Goal: Transaction & Acquisition: Purchase product/service

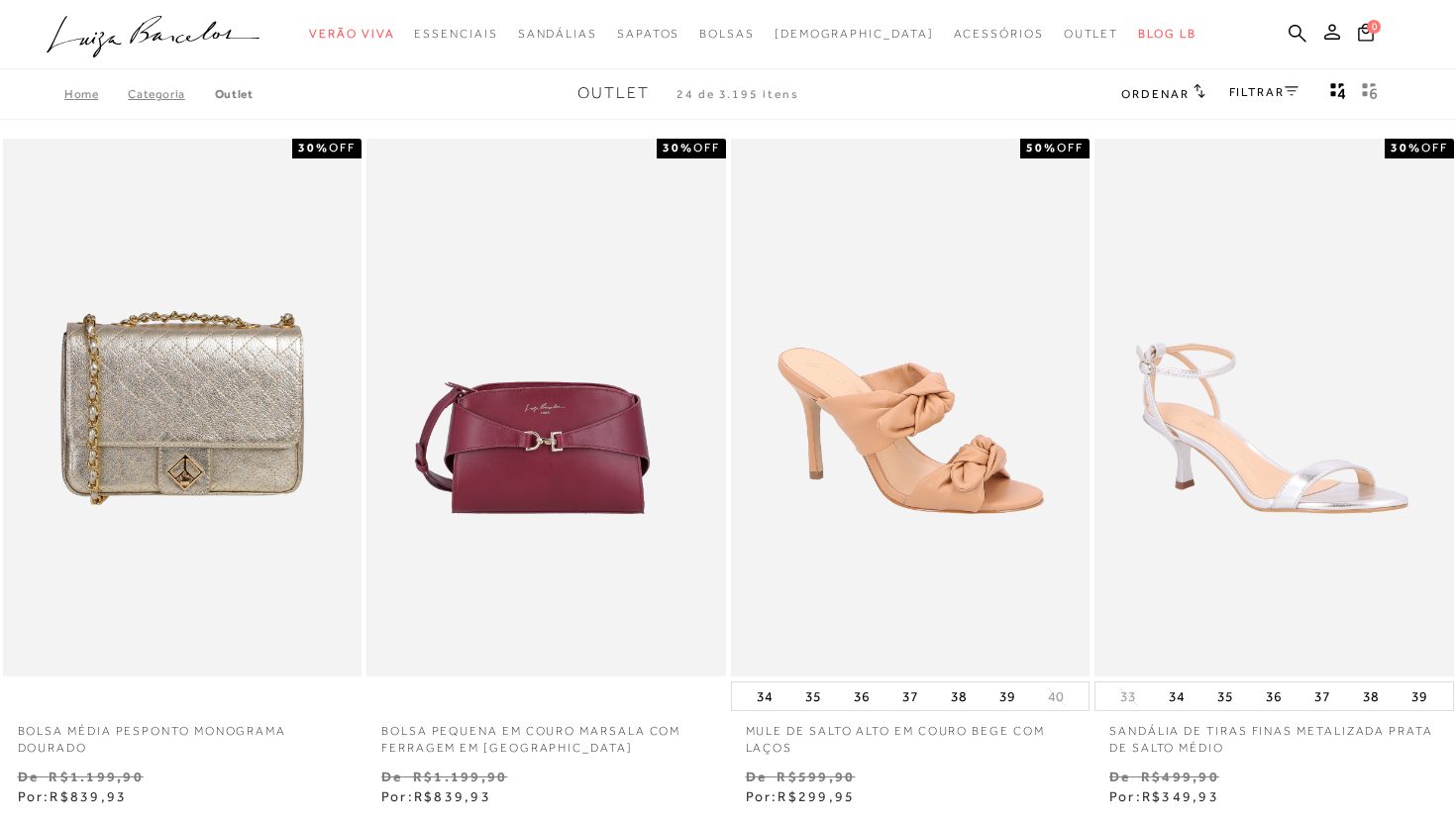
click at [1279, 92] on link "FILTRAR" at bounding box center [1263, 92] width 69 height 14
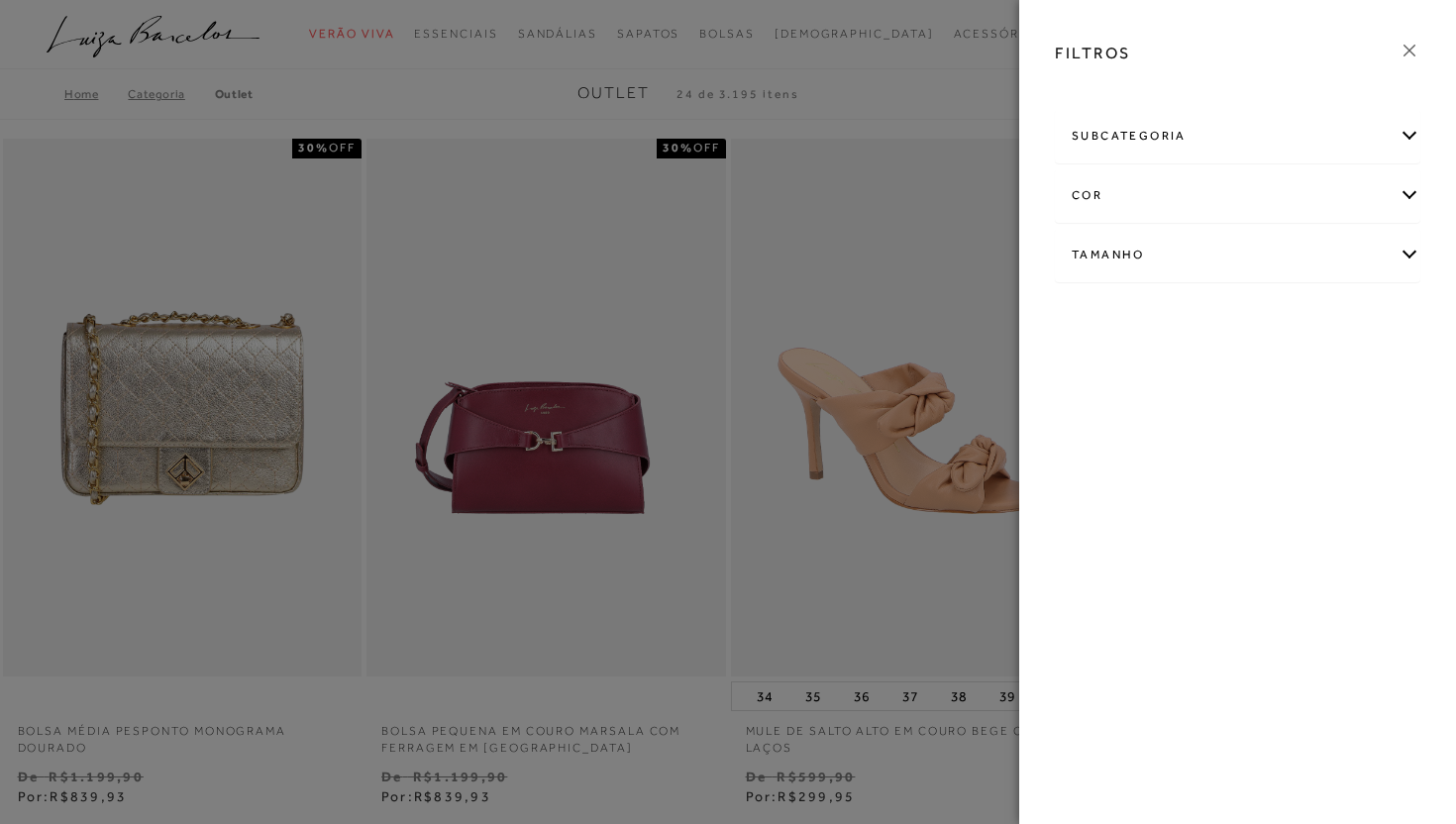
click at [1101, 257] on div "Tamanho" at bounding box center [1237, 254] width 363 height 53
click at [1093, 414] on span "+ Ver mais..." at bounding box center [1103, 404] width 65 height 22
click at [1095, 405] on link "Ver mais..." at bounding box center [1109, 404] width 54 height 15
click at [1149, 472] on span "39" at bounding box center [1143, 476] width 29 height 15
click at [1144, 472] on input "39" at bounding box center [1134, 480] width 20 height 20
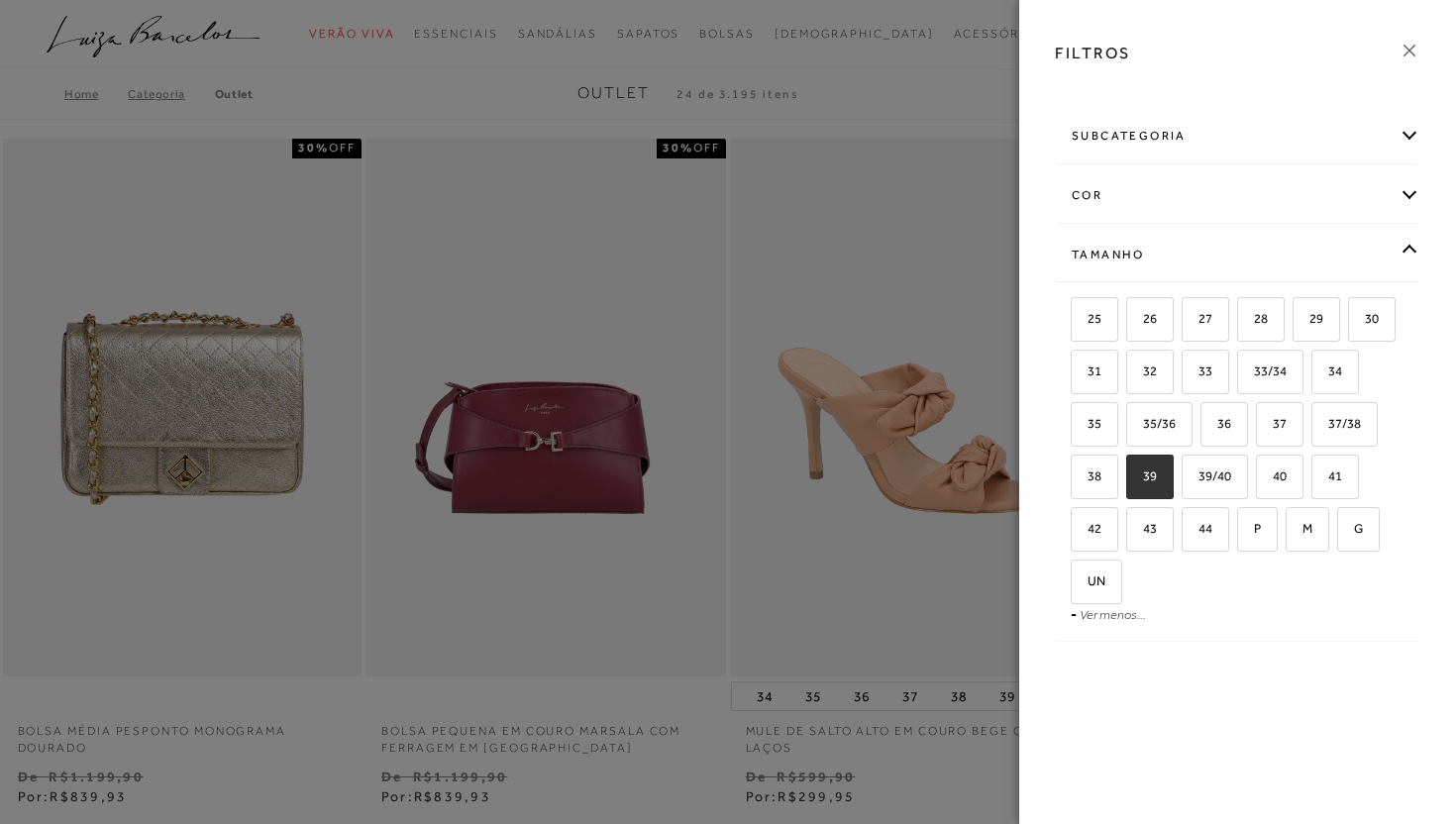
checkbox input "true"
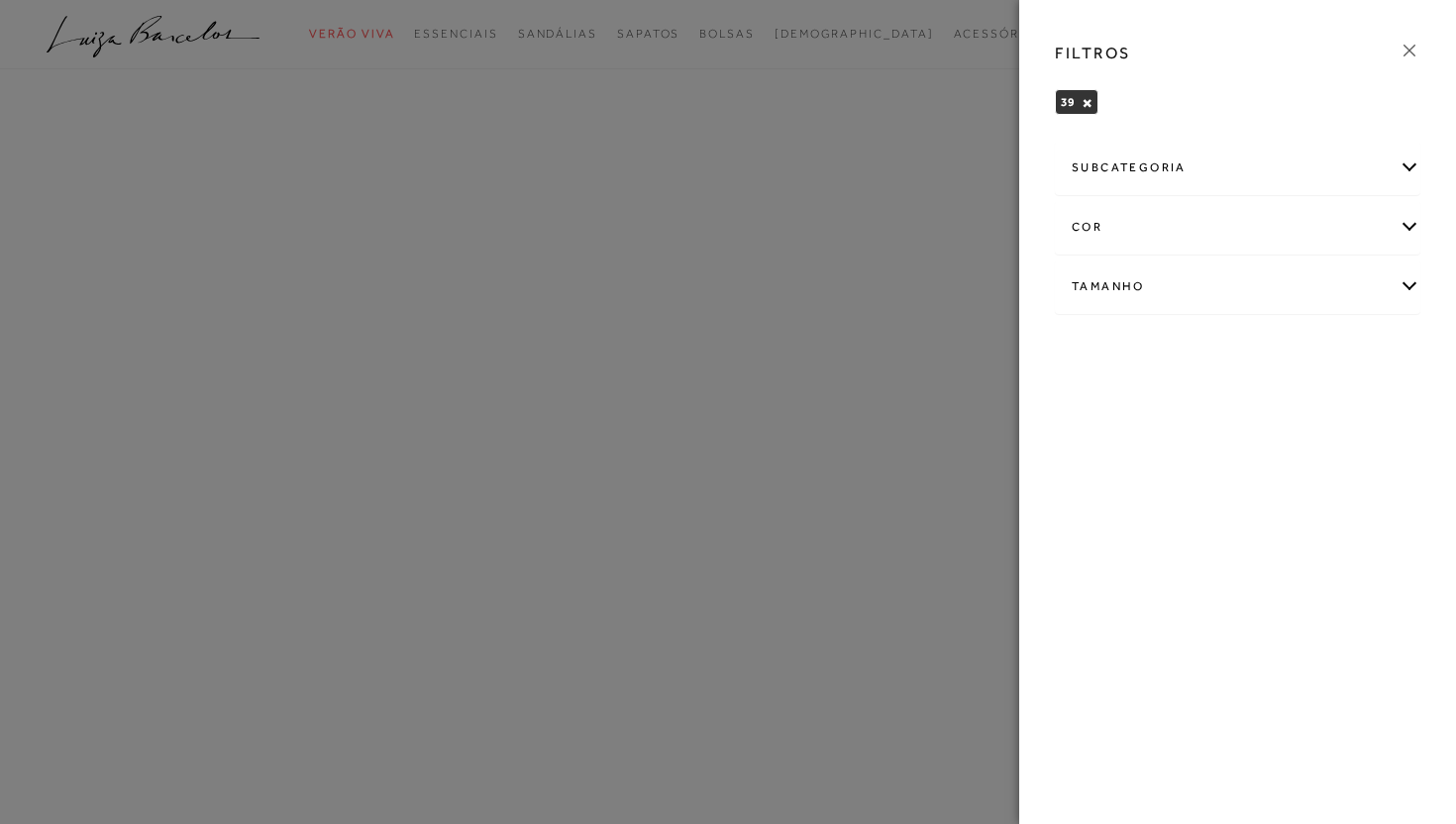
click at [941, 56] on div at bounding box center [728, 412] width 1456 height 824
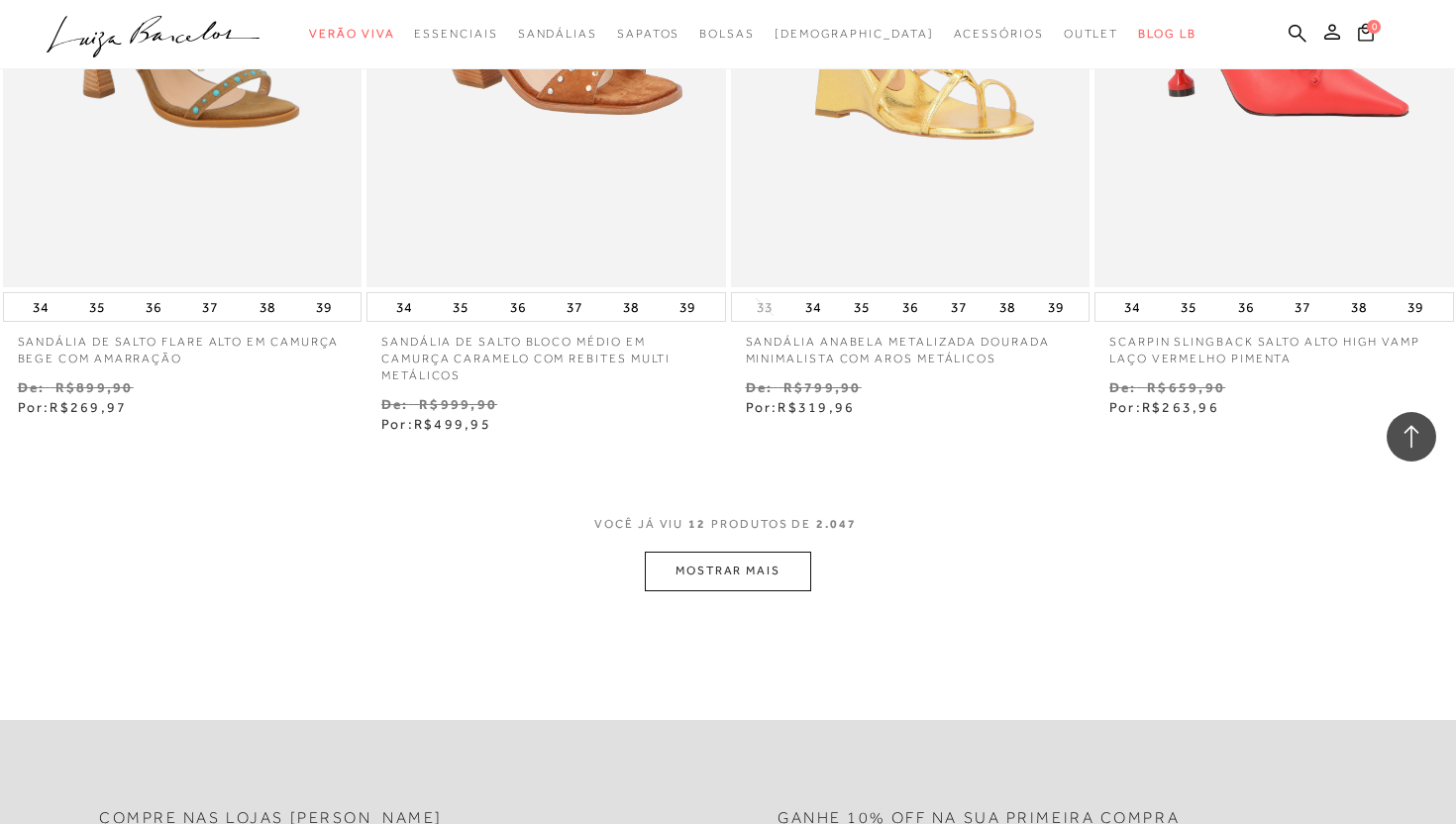
scroll to position [1809, 0]
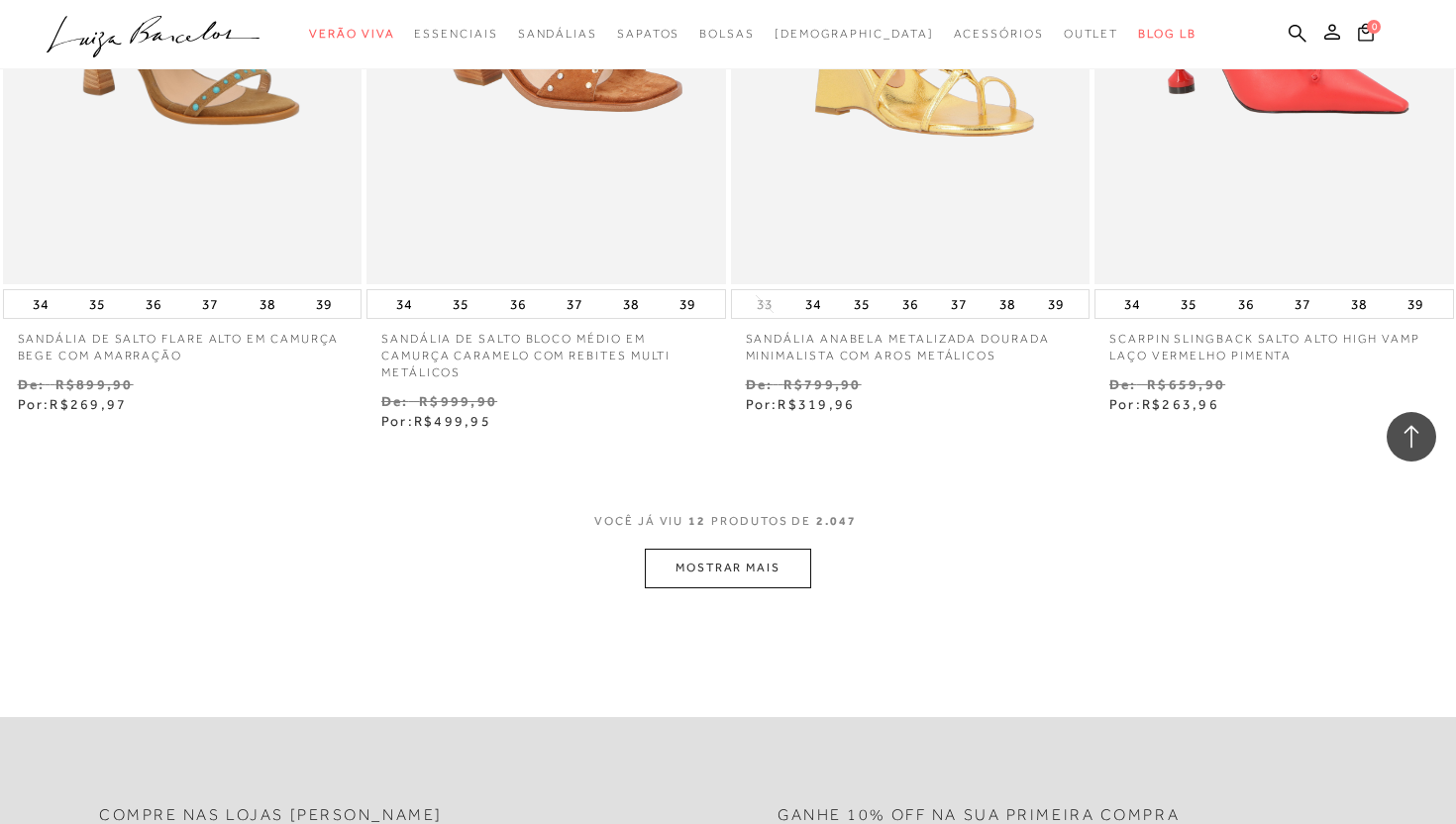
click at [740, 575] on button "MOSTRAR MAIS" at bounding box center [728, 568] width 167 height 39
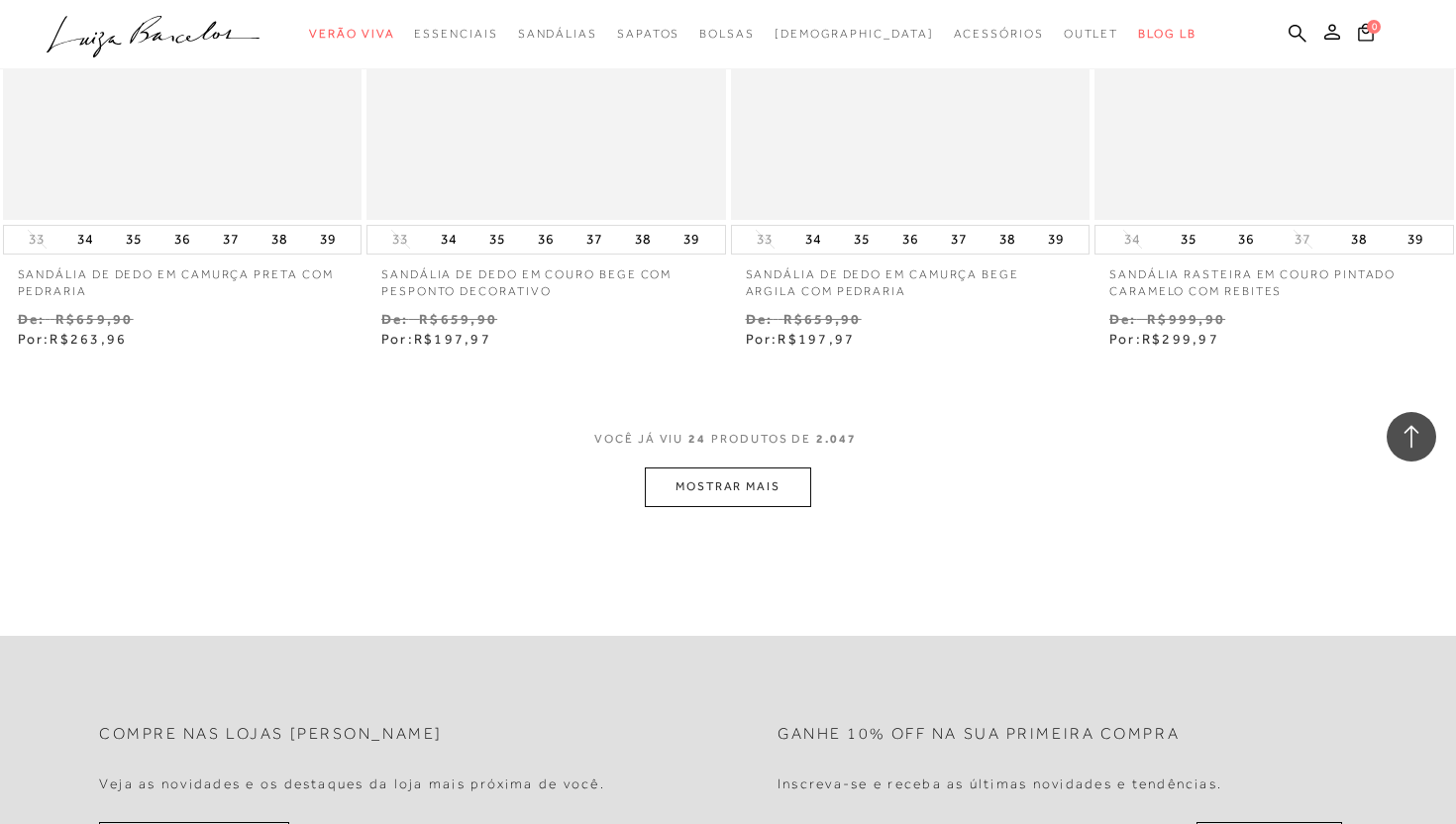
scroll to position [3943, 0]
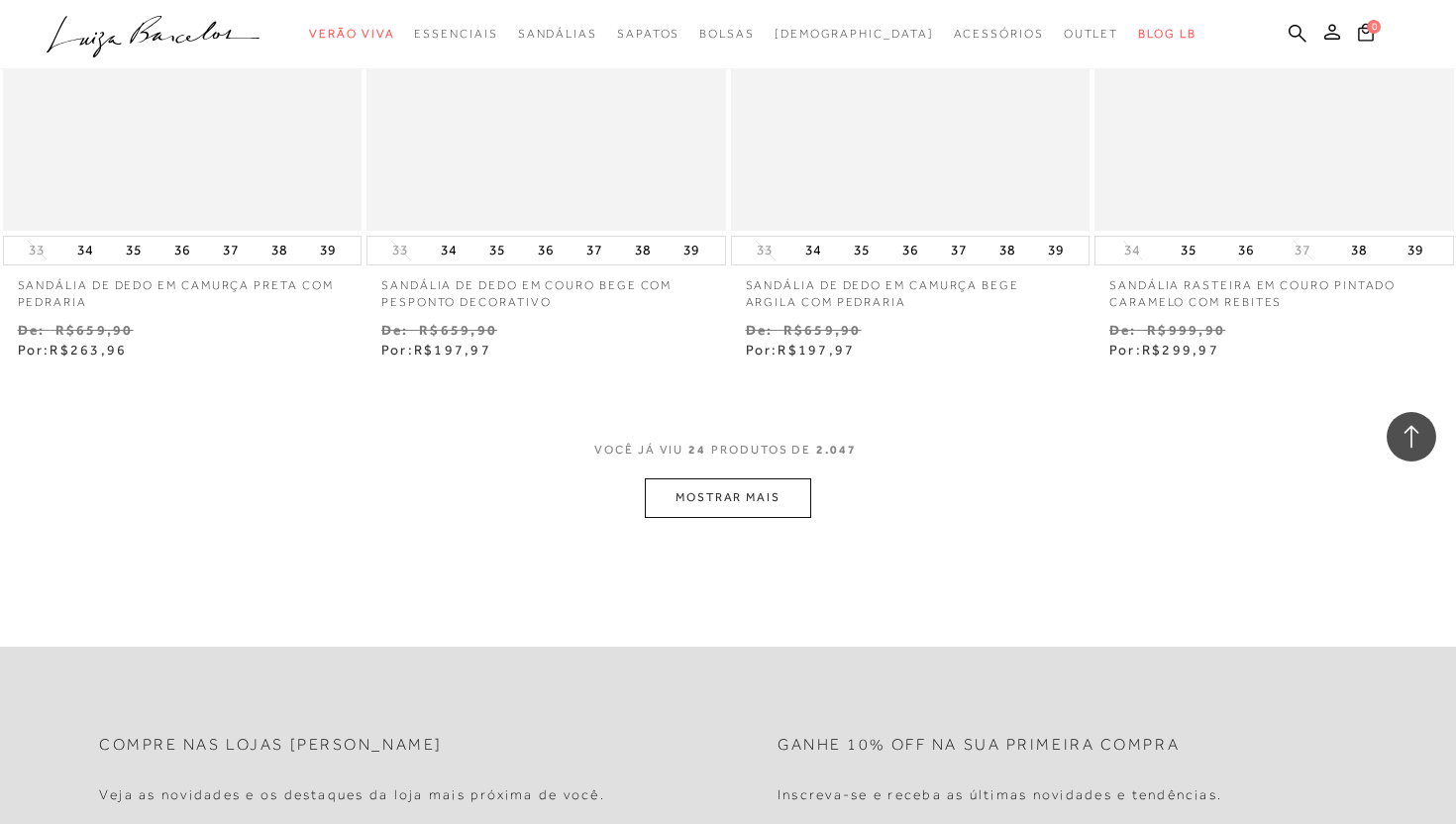
click at [760, 507] on button "MOSTRAR MAIS" at bounding box center [728, 497] width 167 height 39
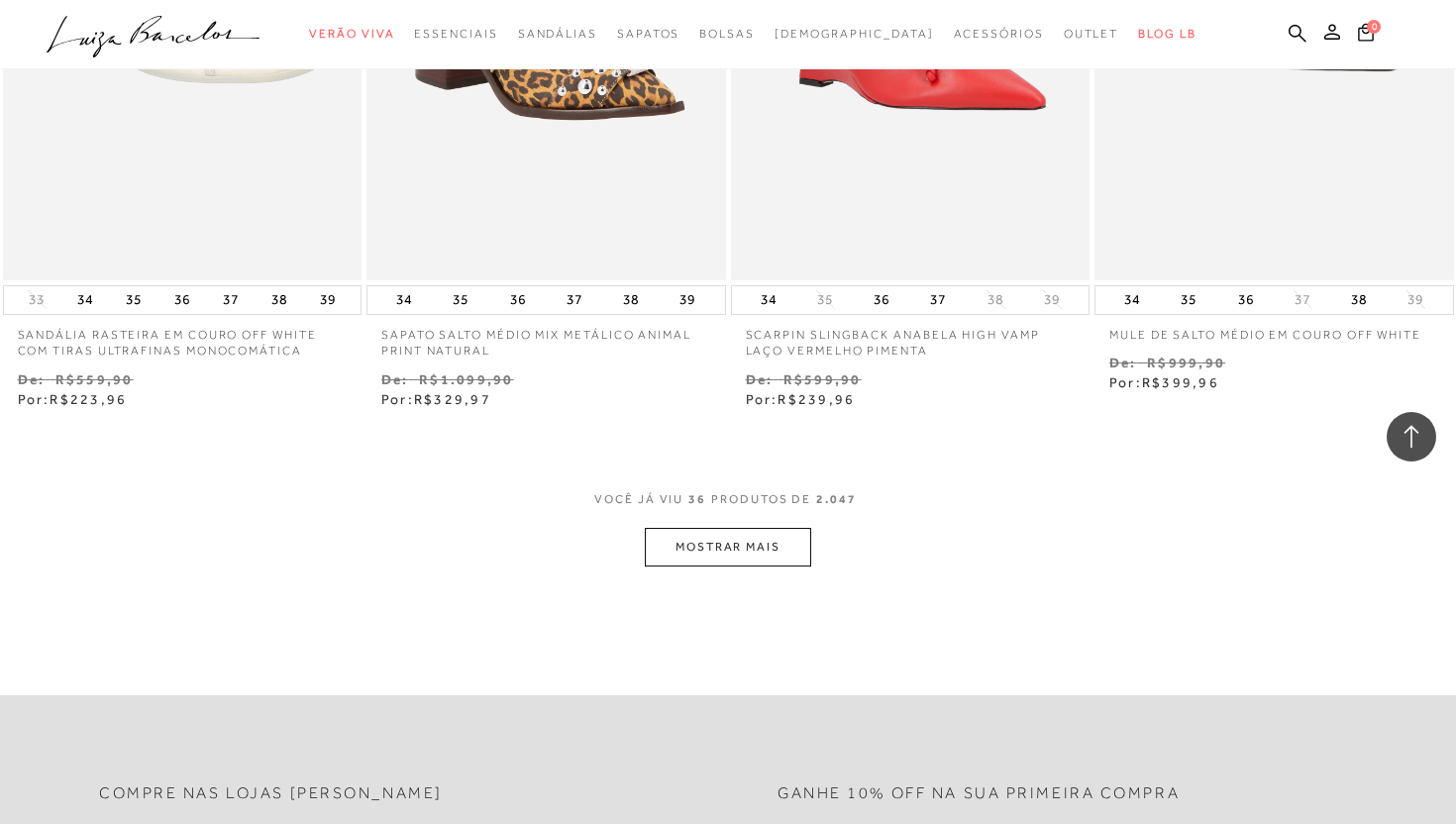
scroll to position [5969, 0]
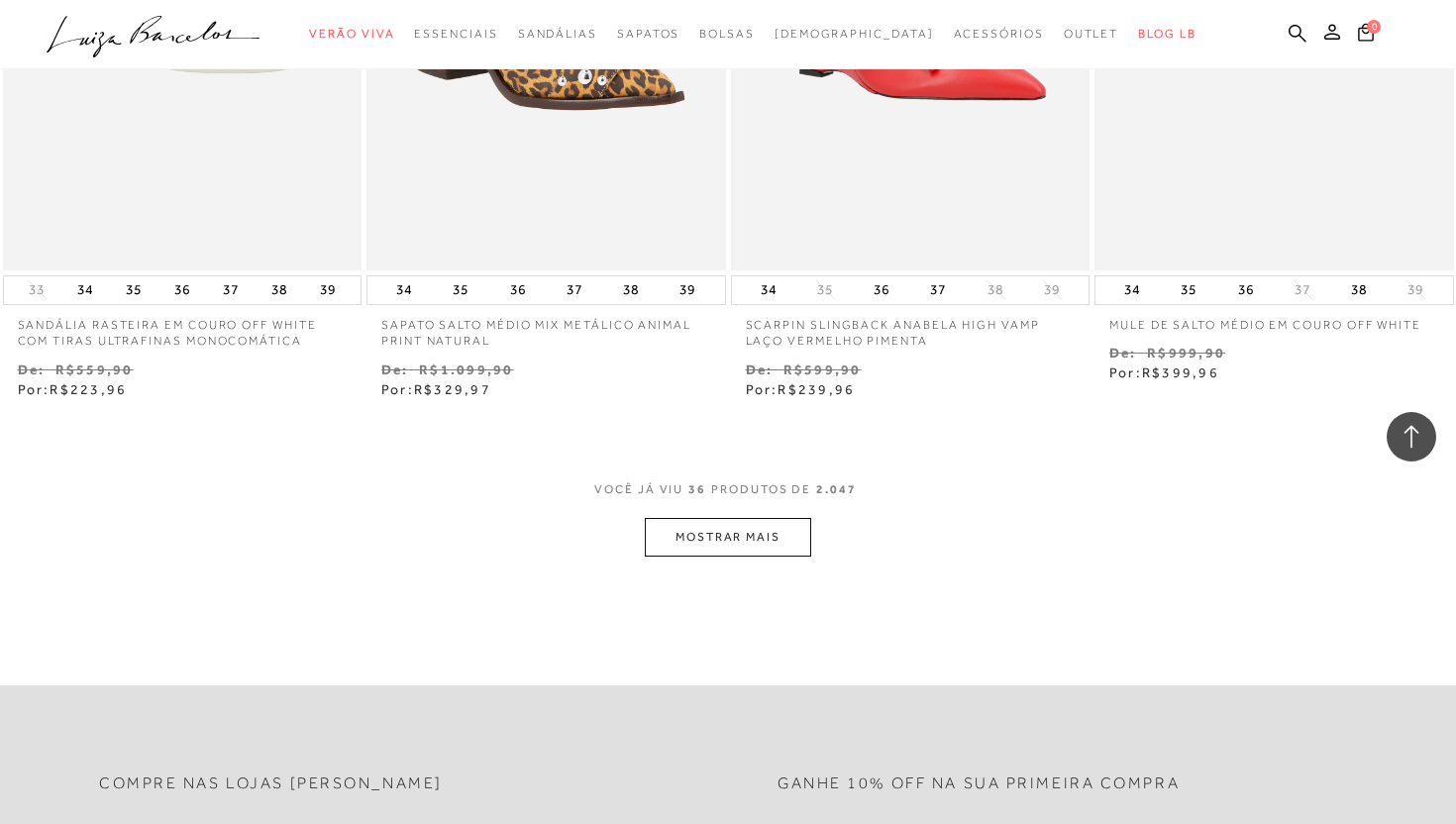
click at [764, 532] on button "MOSTRAR MAIS" at bounding box center [728, 537] width 167 height 39
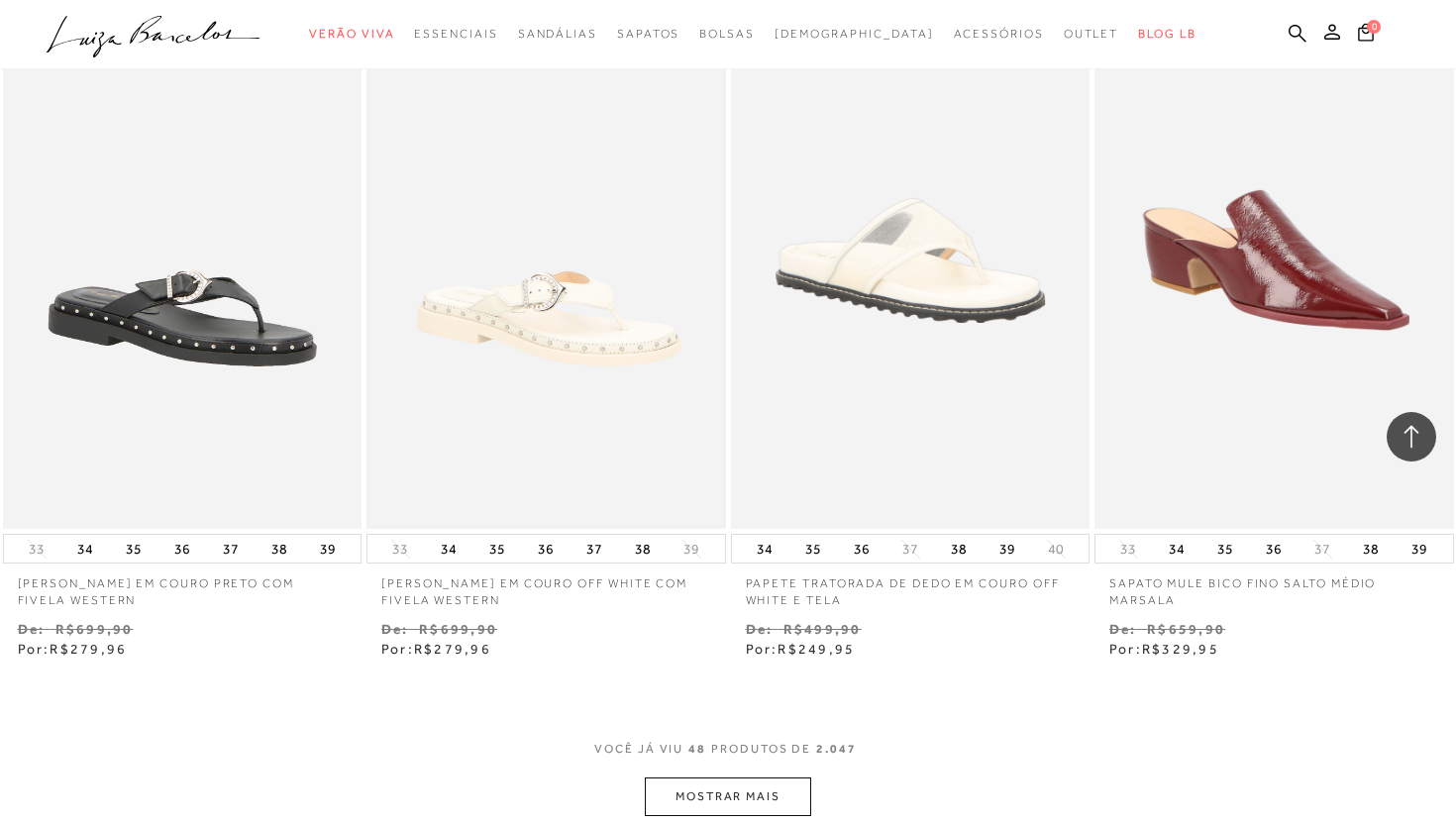
scroll to position [7784, 0]
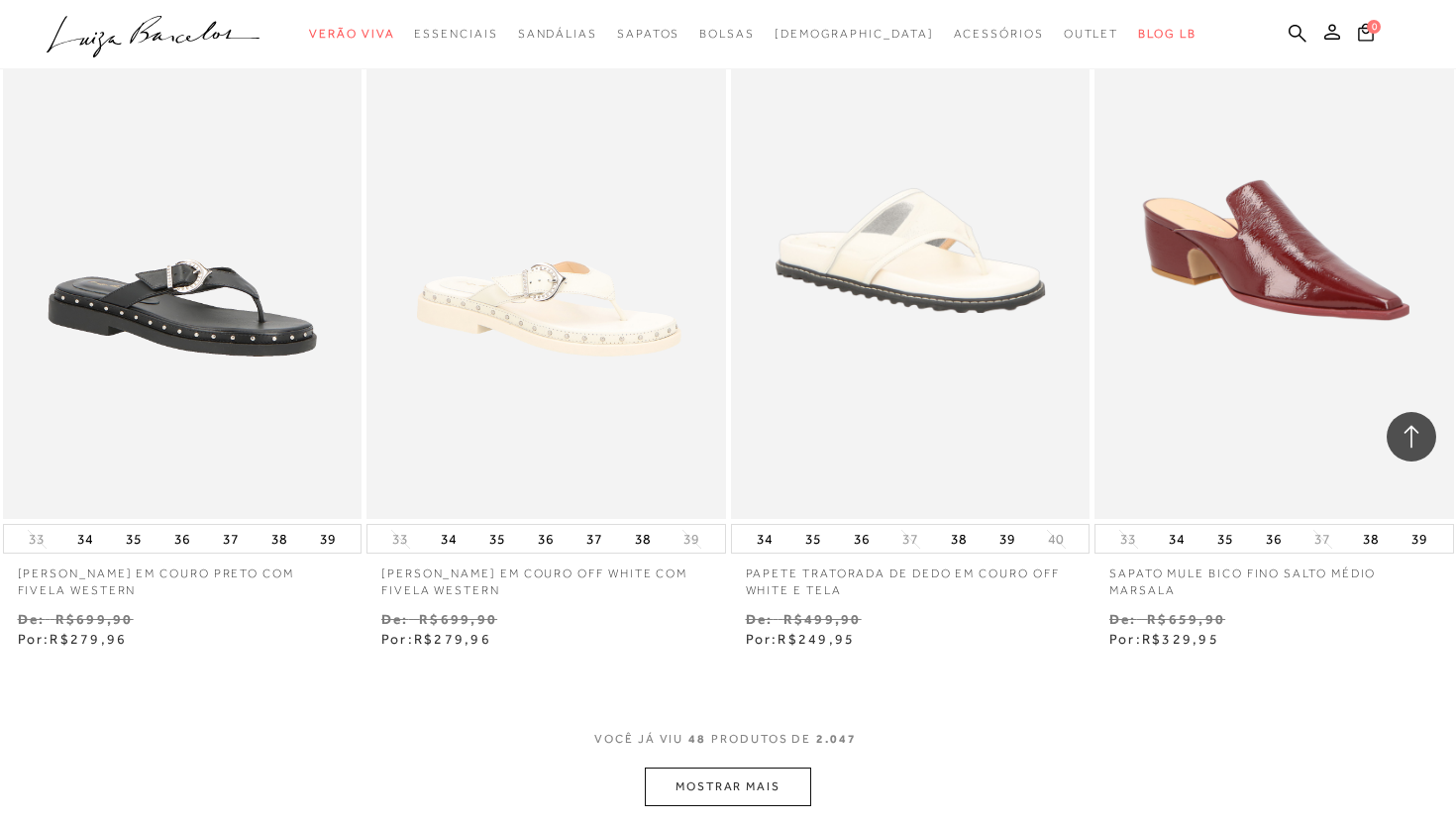
click at [718, 775] on button "MOSTRAR MAIS" at bounding box center [728, 786] width 167 height 39
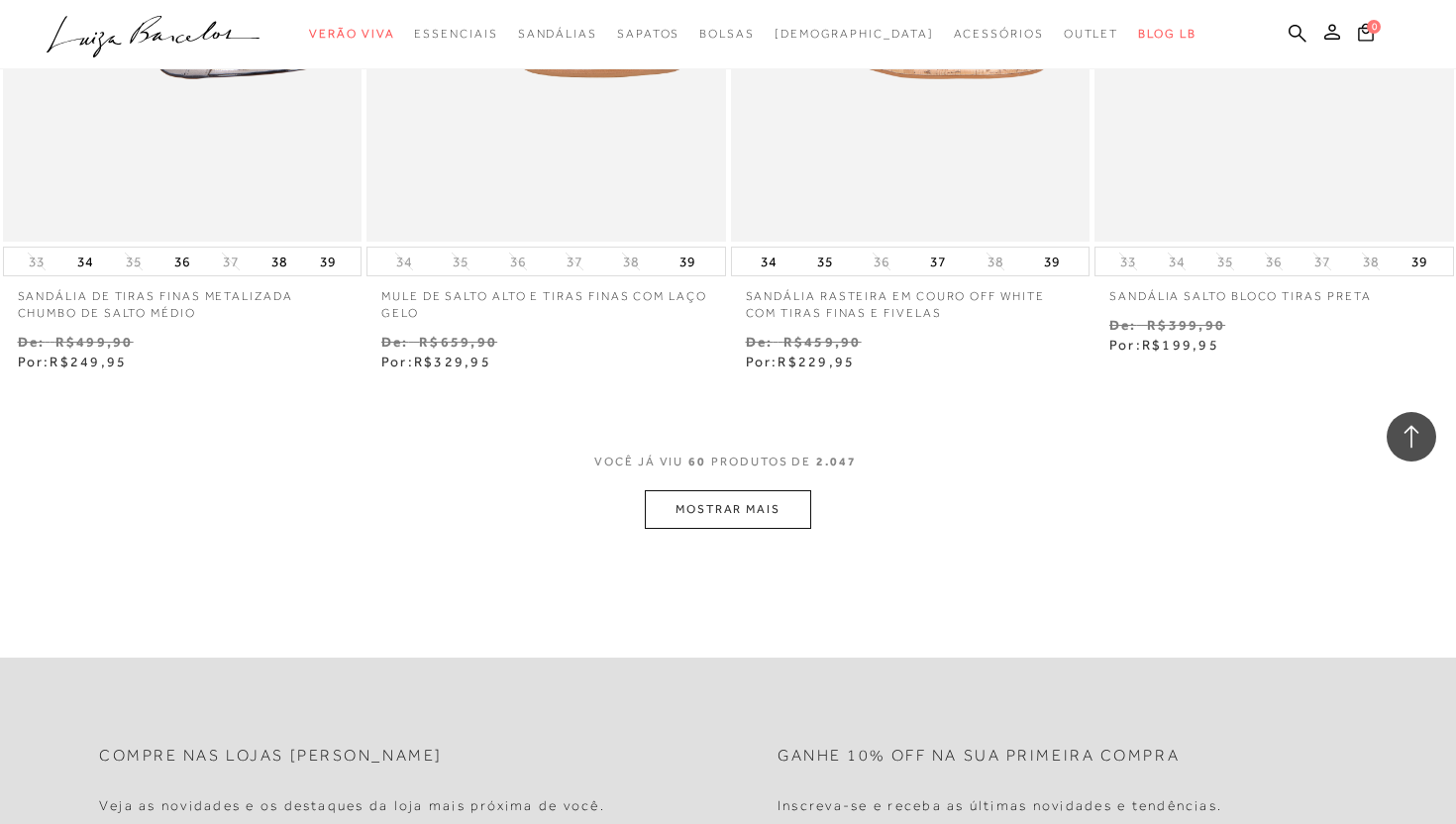
scroll to position [10152, 0]
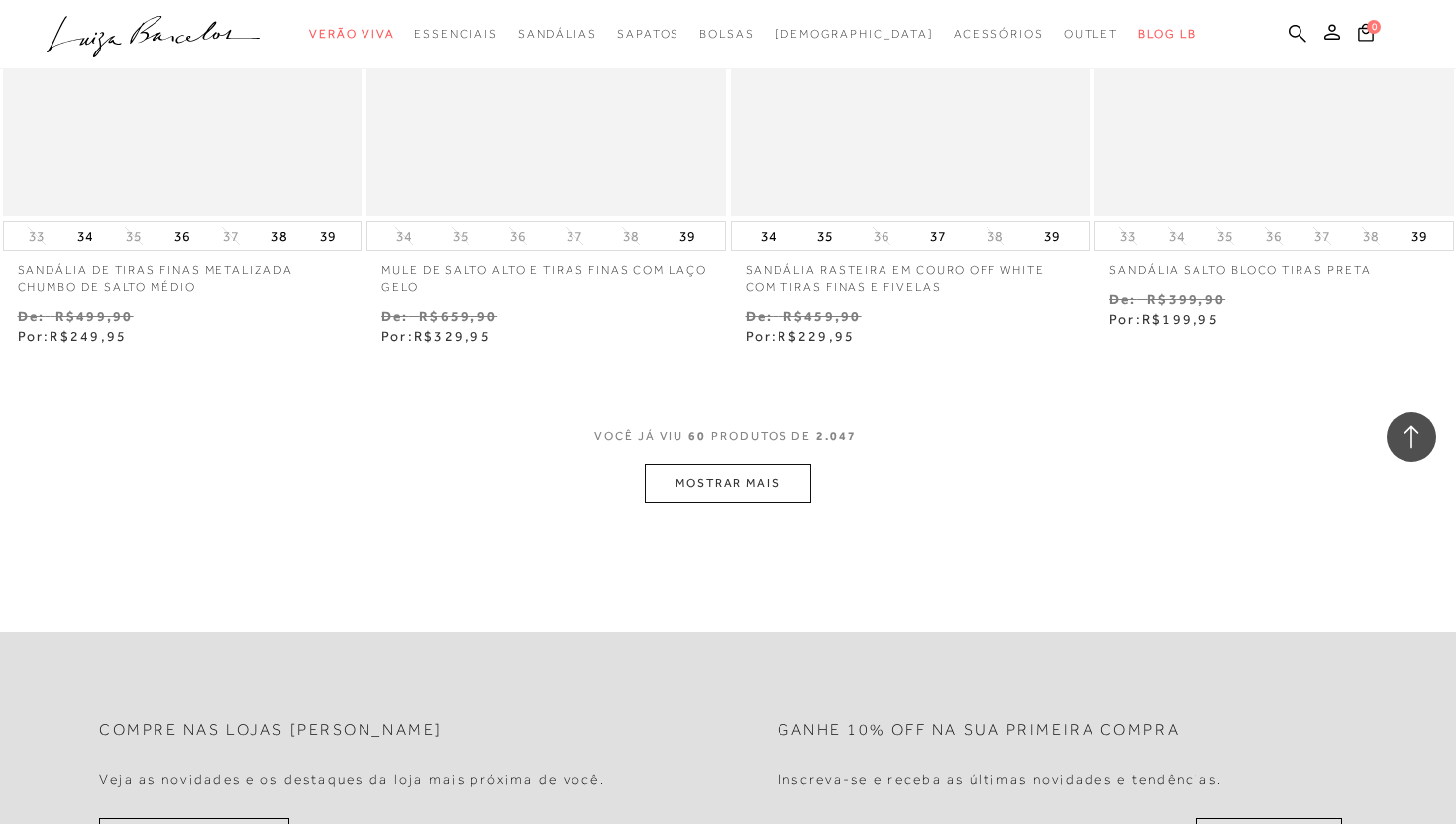
click at [777, 493] on button "MOSTRAR MAIS" at bounding box center [728, 484] width 167 height 39
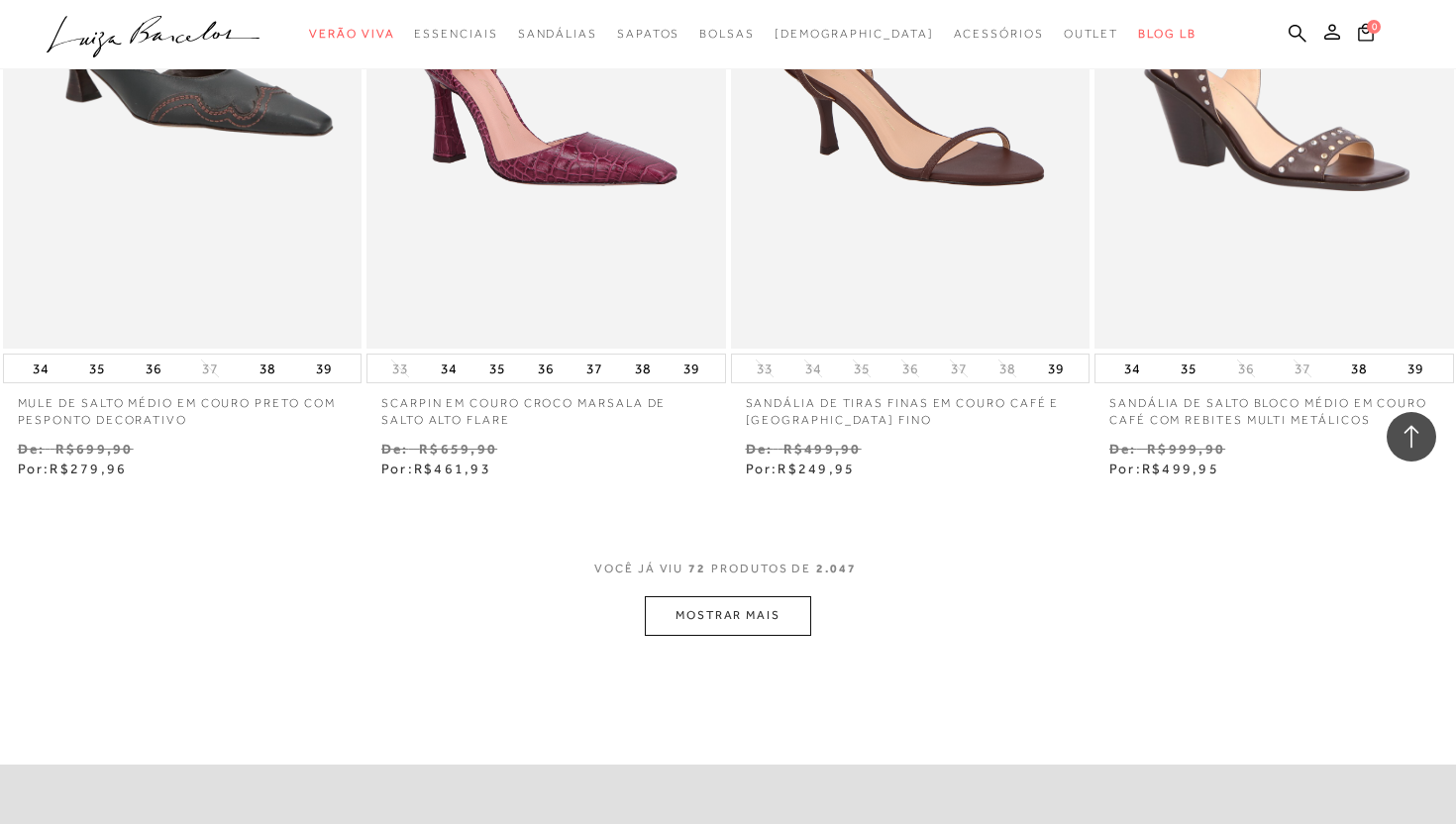
scroll to position [12097, 0]
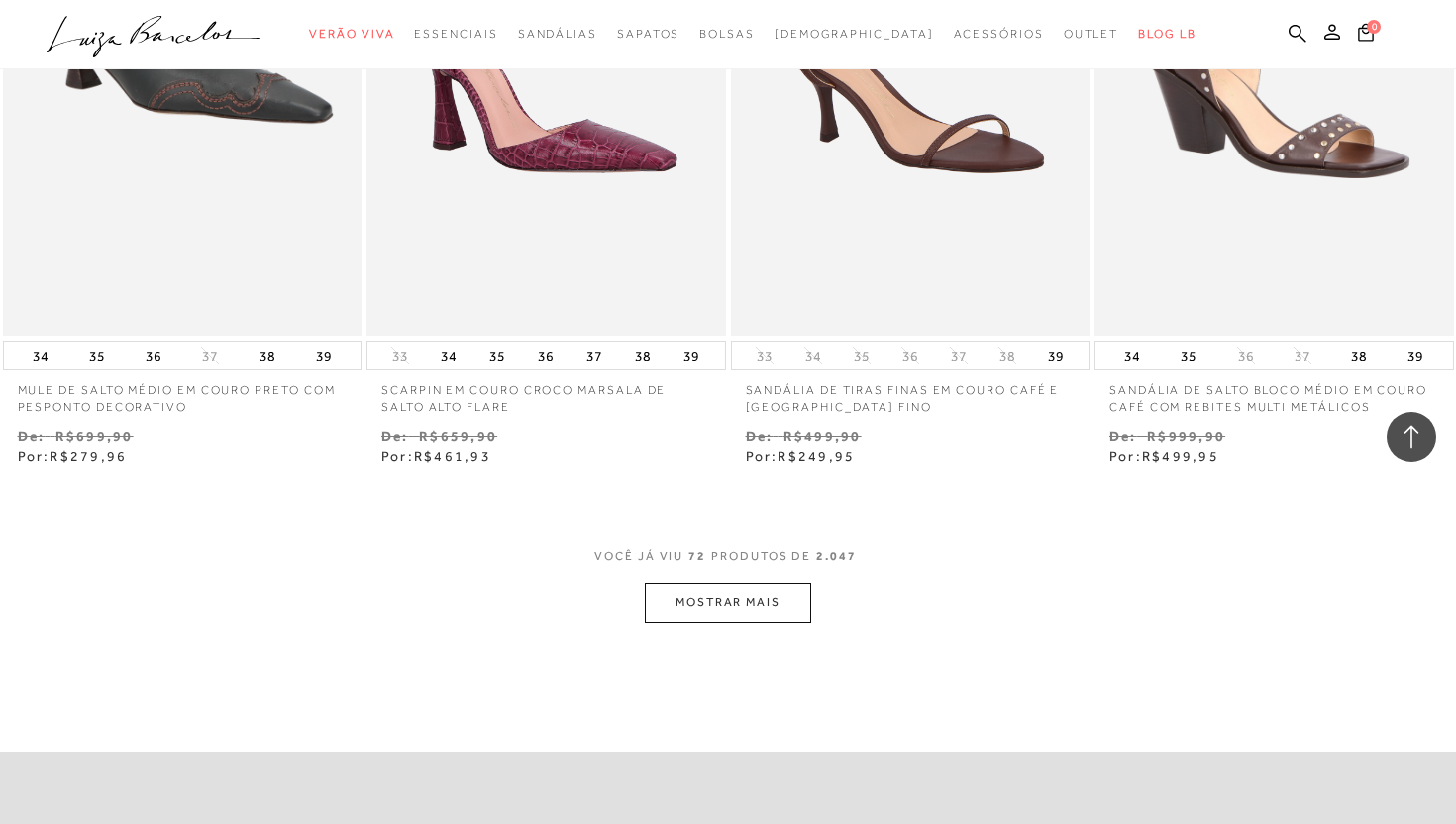
click at [750, 608] on button "MOSTRAR MAIS" at bounding box center [728, 603] width 167 height 39
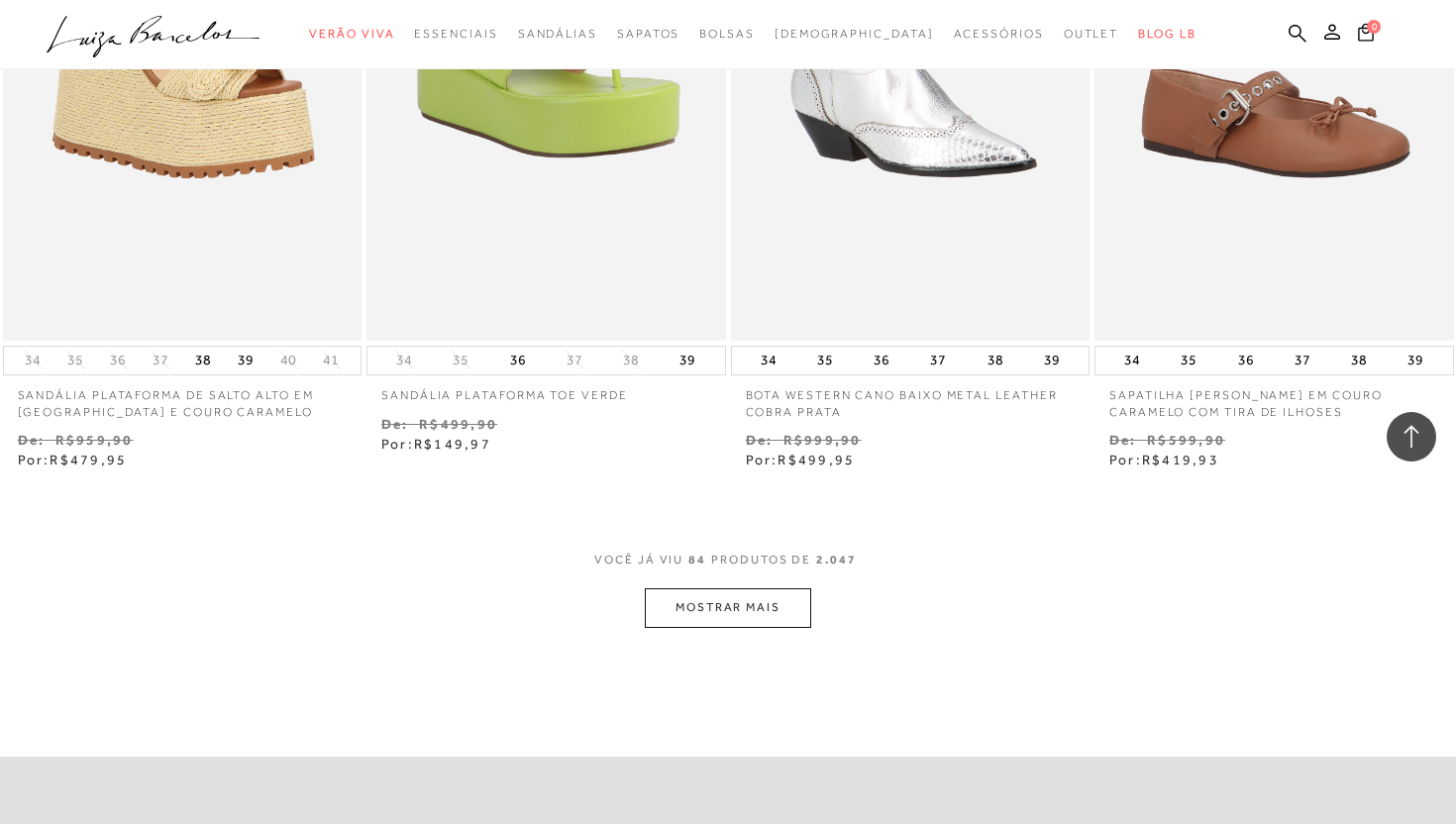
scroll to position [14193, 0]
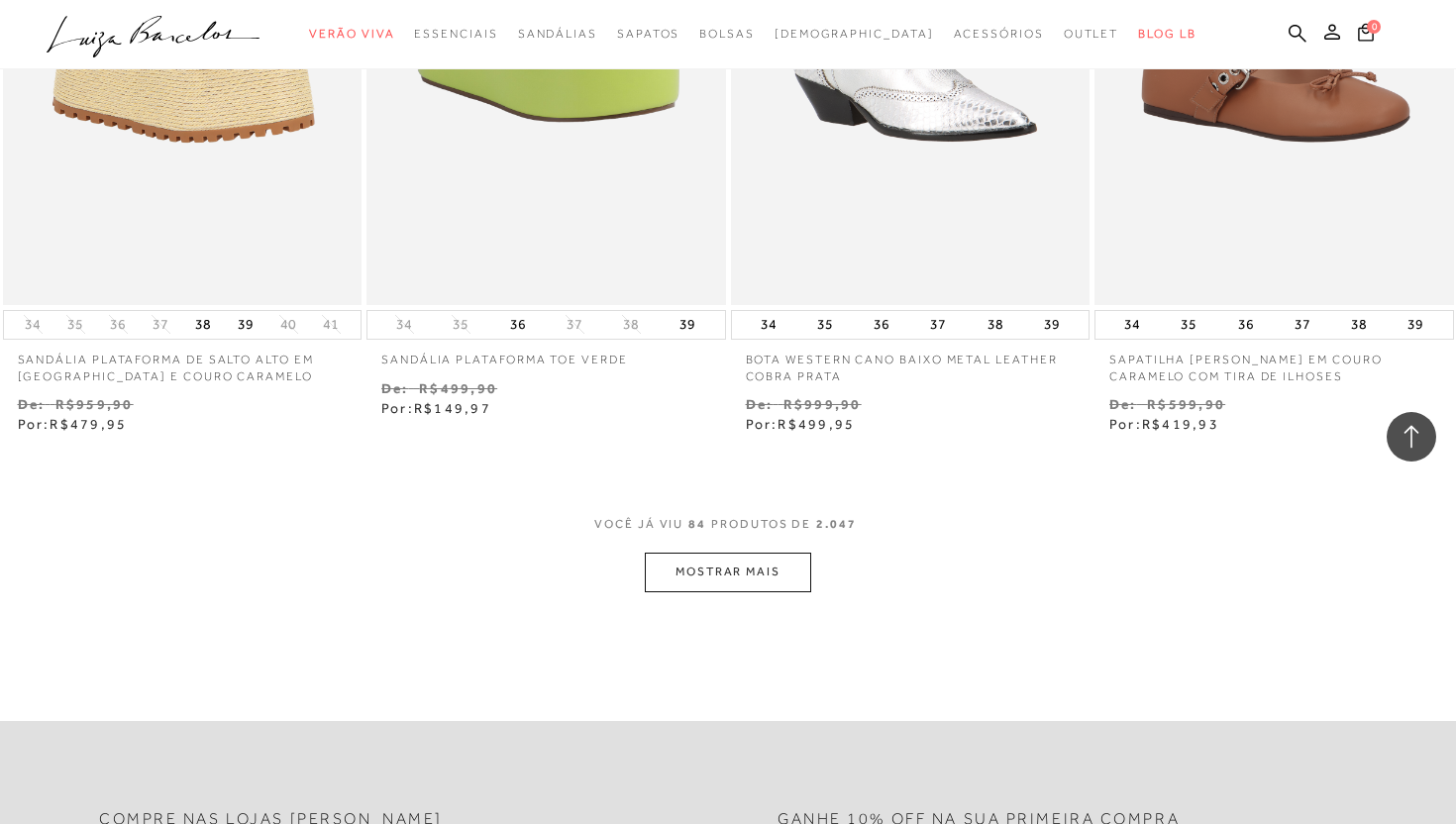
click at [744, 541] on div "VOCê JÁ VIU 84 PRODUTOS DE 2.047" at bounding box center [728, 534] width 267 height 37
click at [743, 567] on button "MOSTRAR MAIS" at bounding box center [728, 572] width 167 height 39
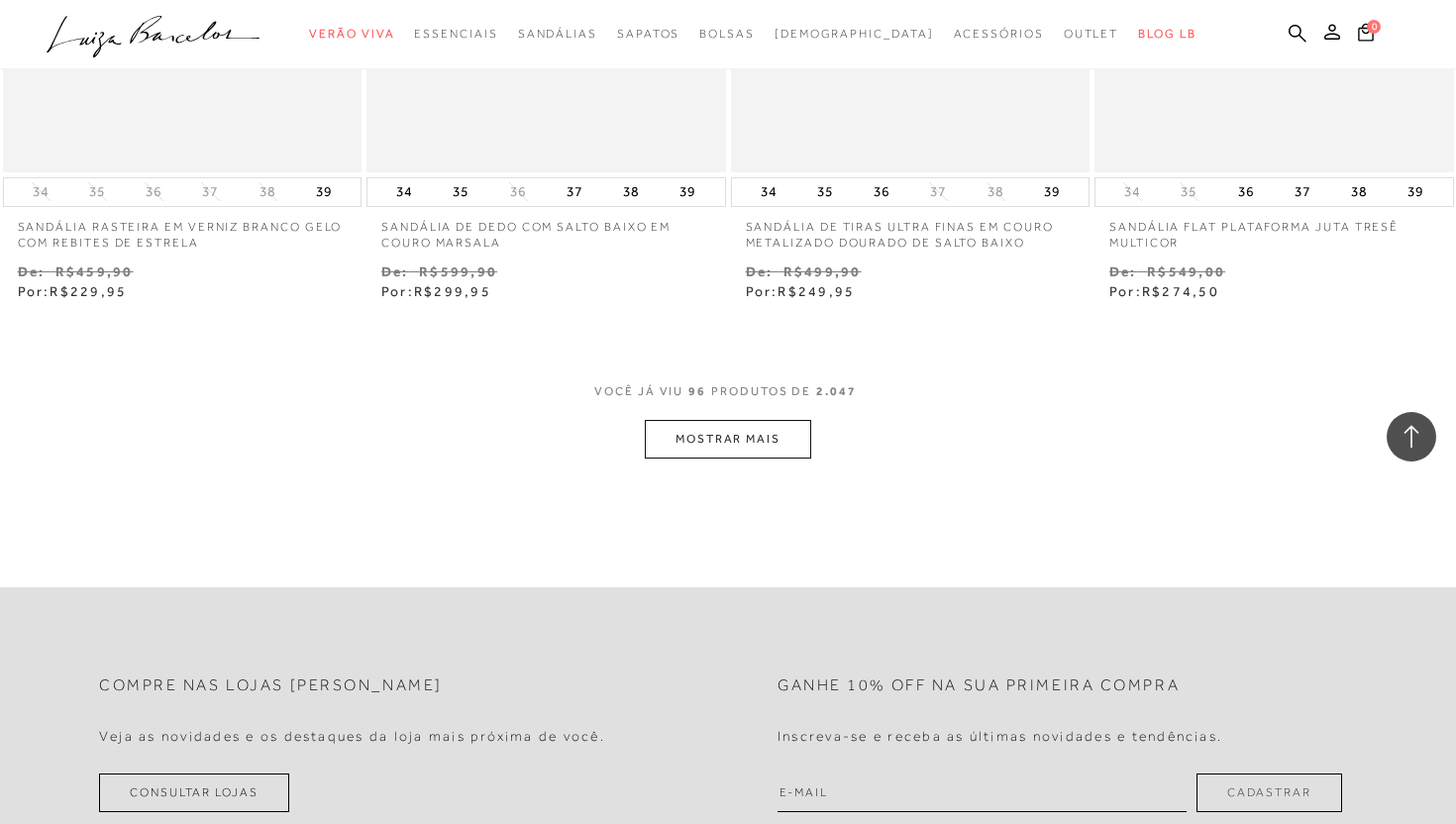
scroll to position [16483, 0]
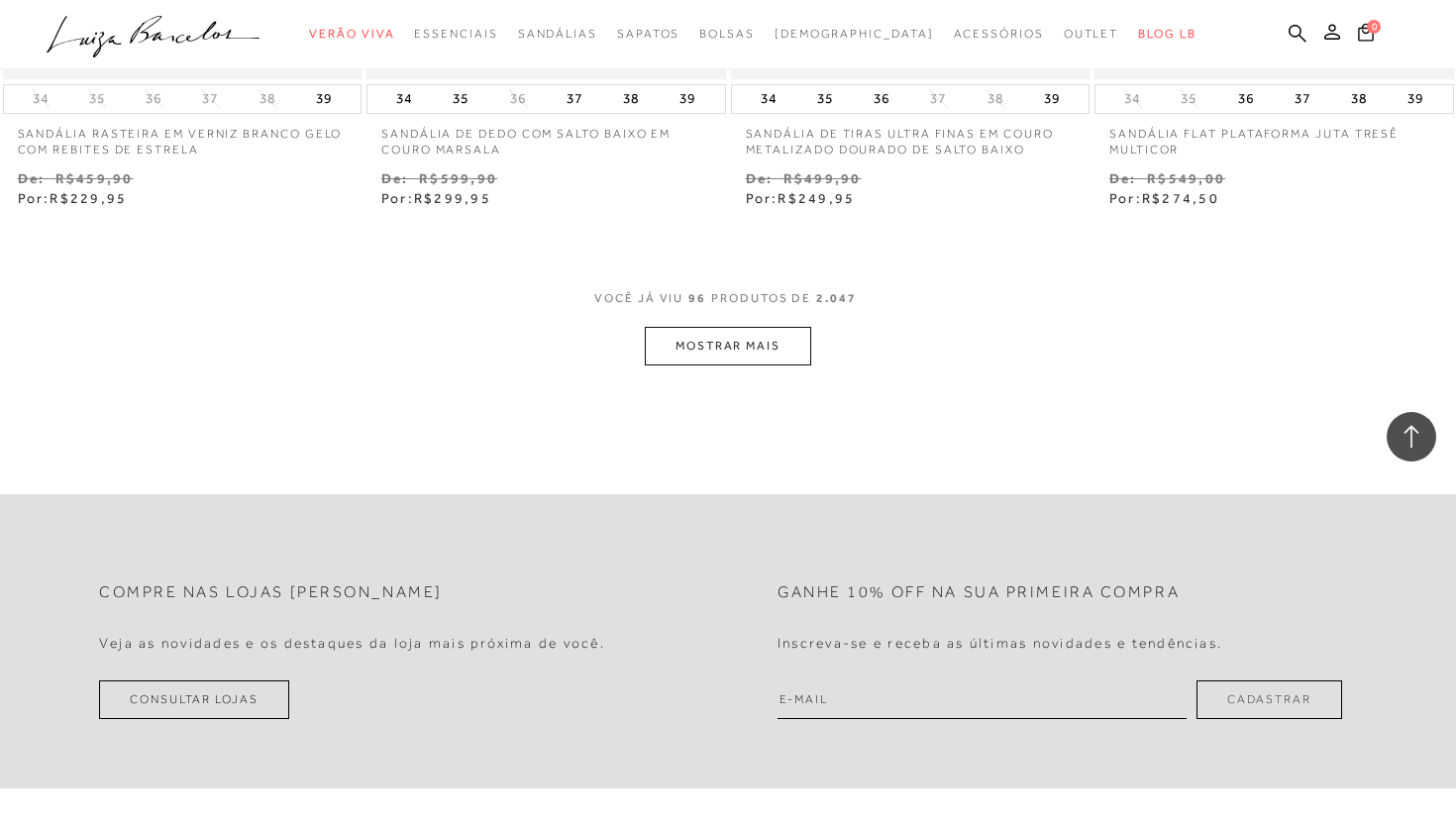
click at [794, 360] on button "MOSTRAR MAIS" at bounding box center [728, 346] width 167 height 39
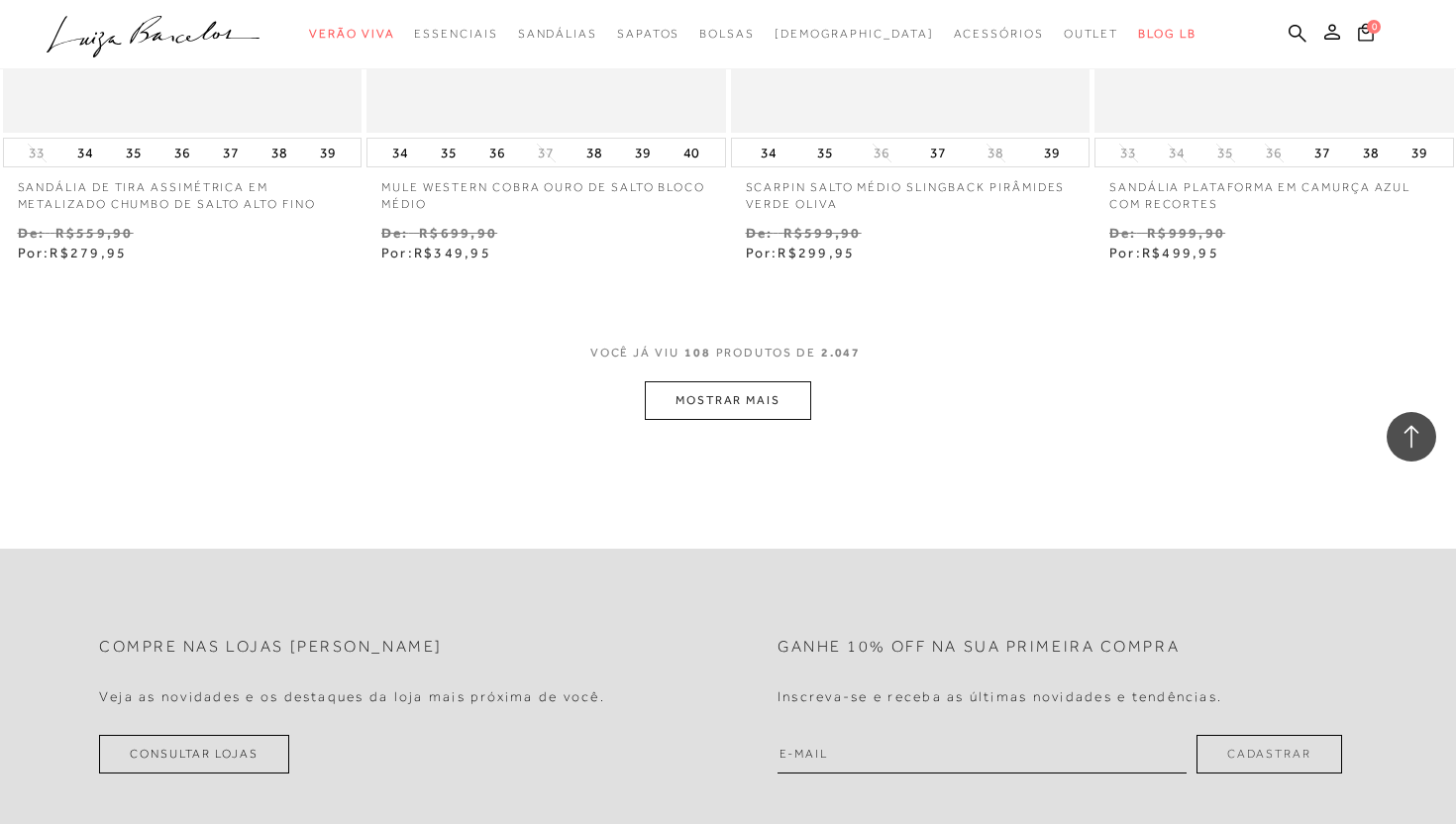
scroll to position [18501, 0]
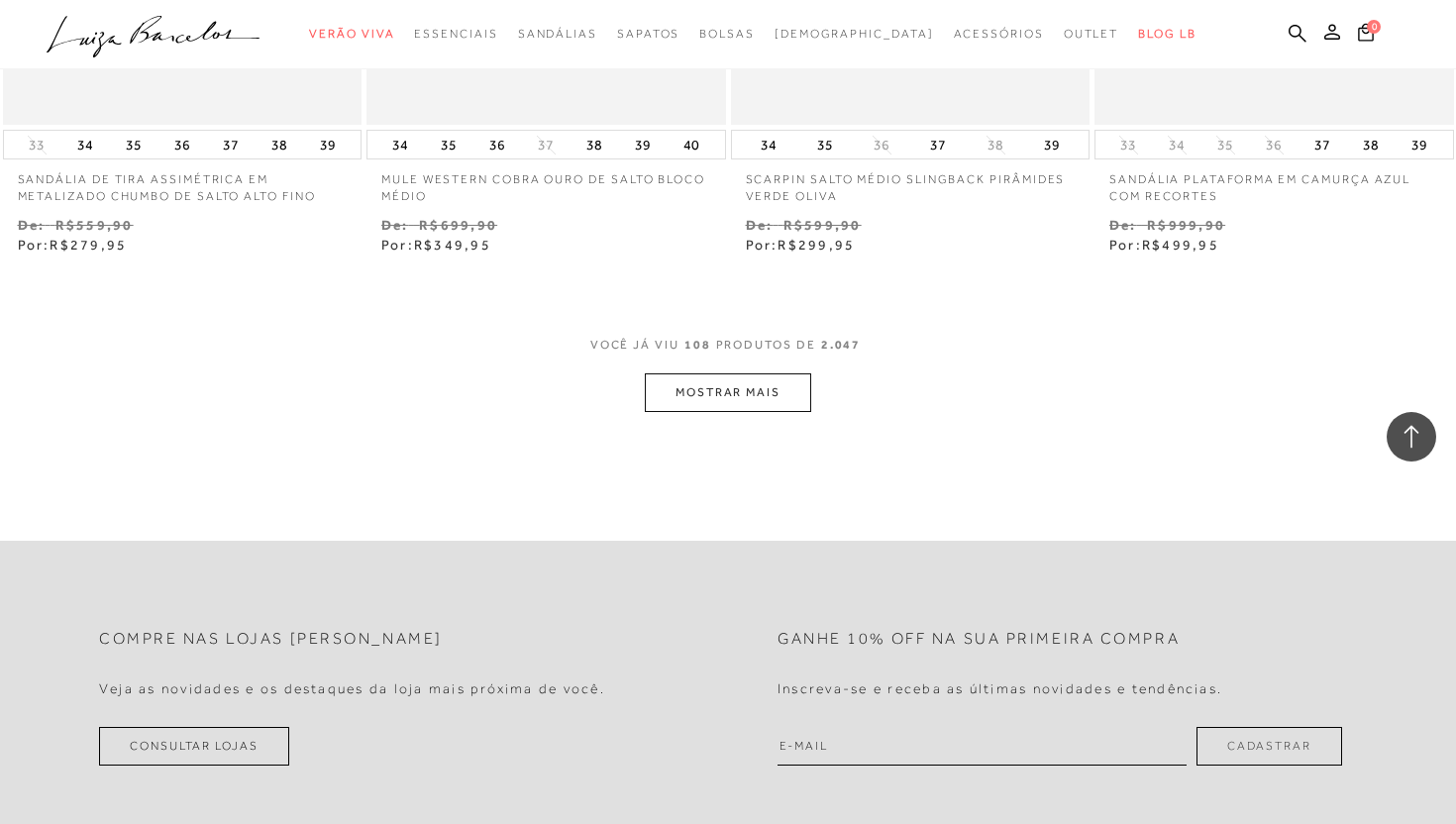
click at [784, 377] on button "MOSTRAR MAIS" at bounding box center [728, 392] width 167 height 39
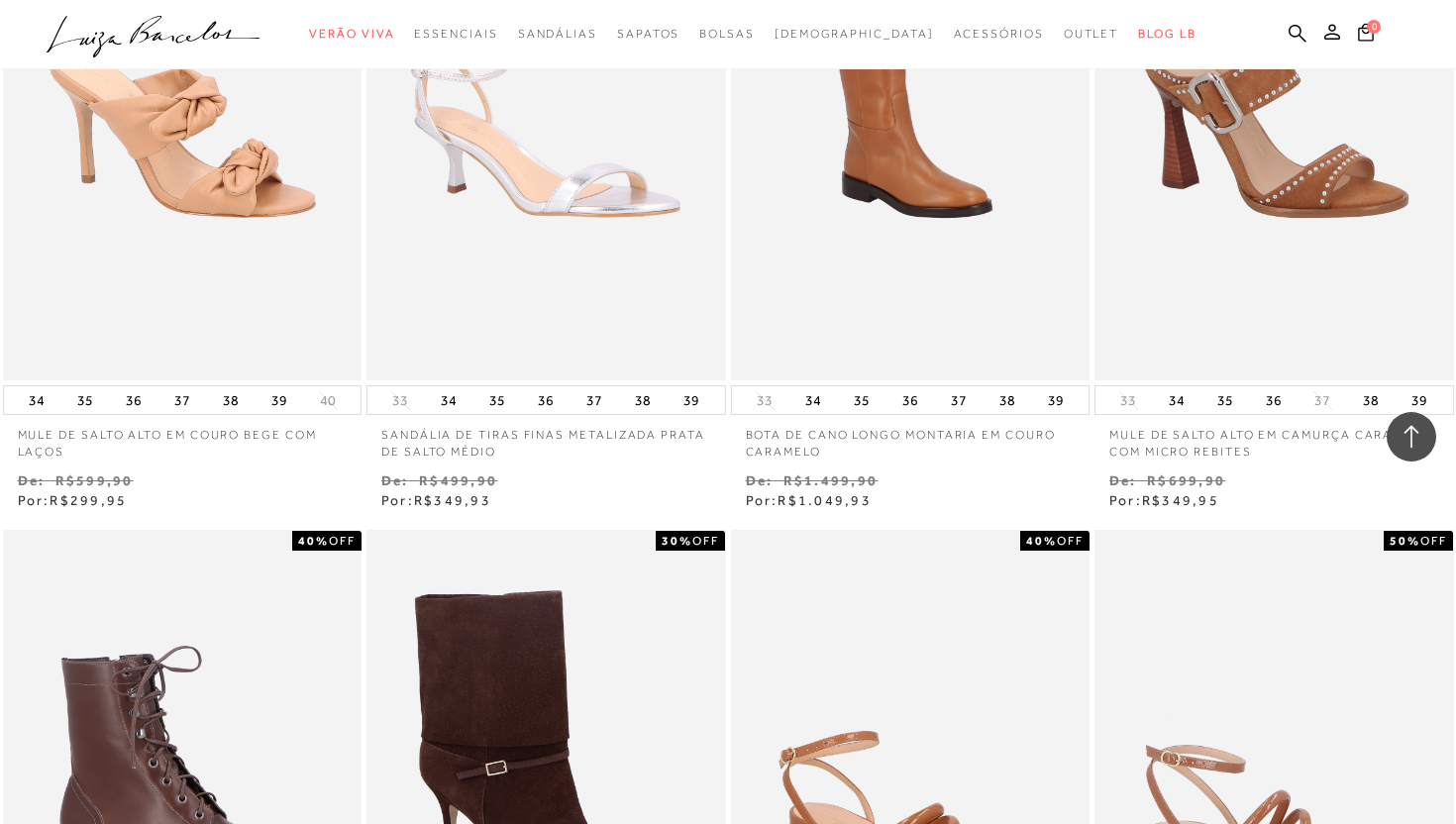
scroll to position [0, 0]
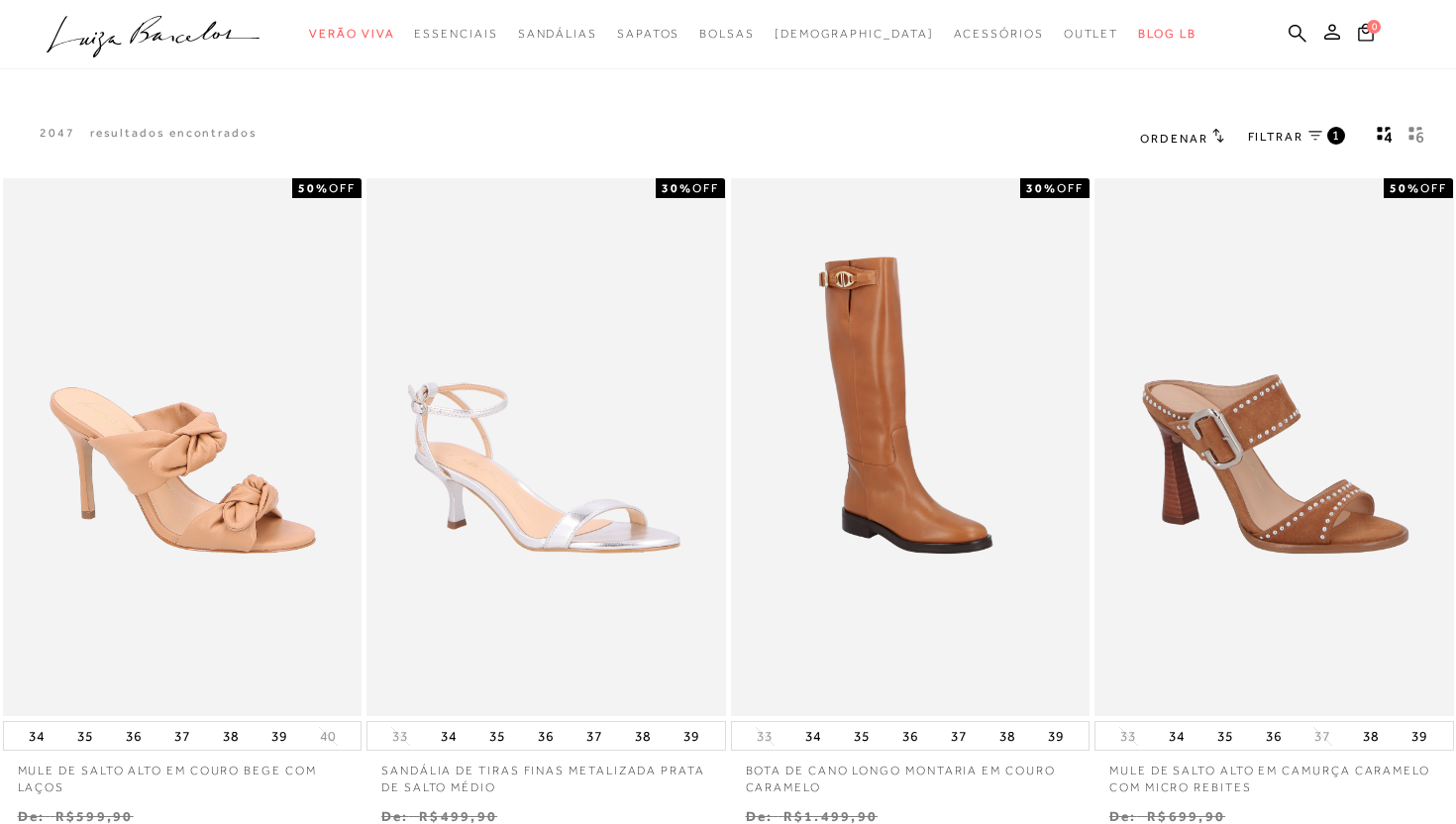
click at [1296, 140] on span "FILTRAR" at bounding box center [1276, 137] width 56 height 17
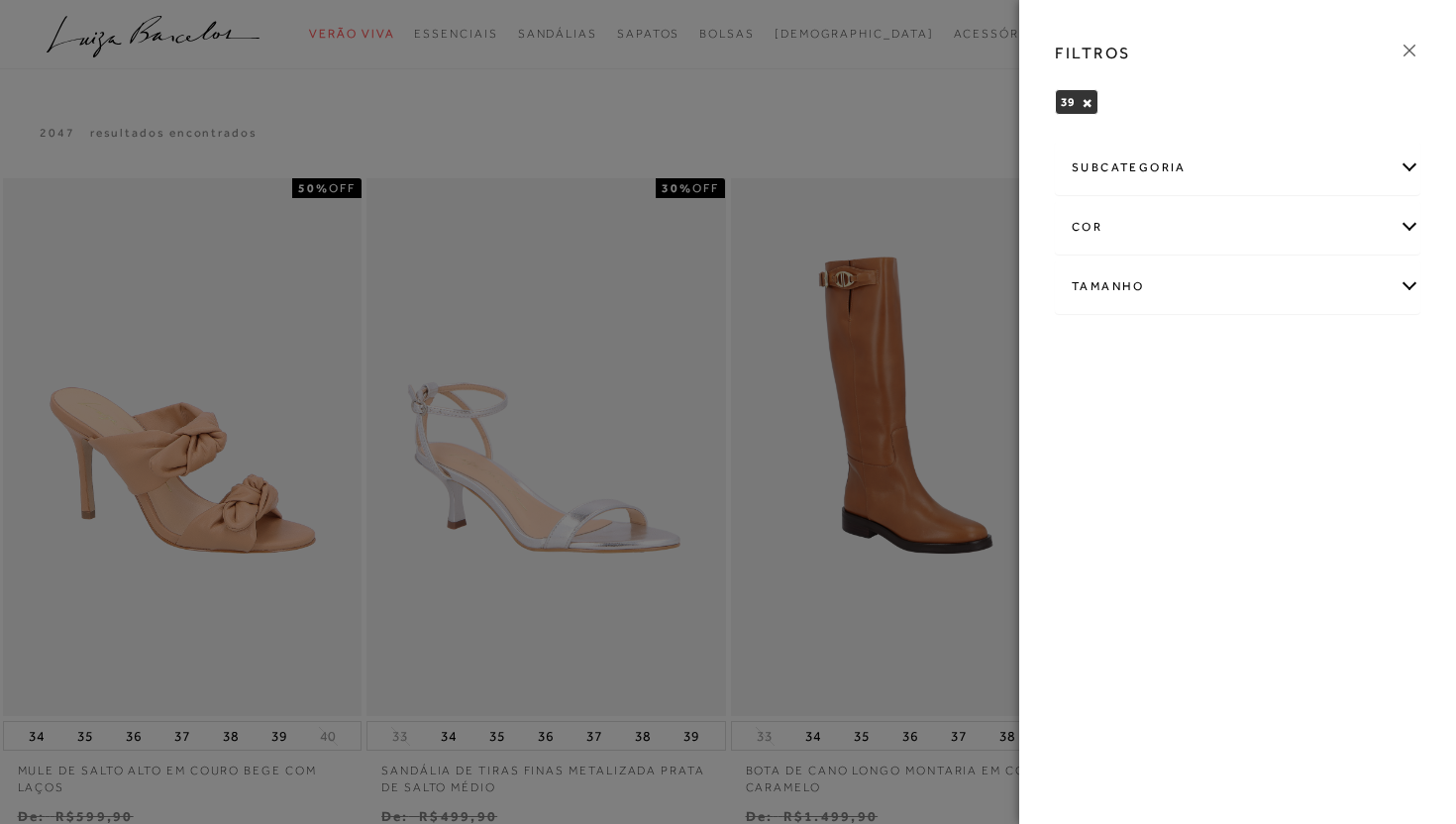
click at [1163, 173] on div "subcategoria" at bounding box center [1237, 168] width 363 height 53
click at [1089, 222] on span "Modelo" at bounding box center [1092, 220] width 41 height 15
click at [1419, 162] on div "subcategoria" at bounding box center [1237, 168] width 363 height 53
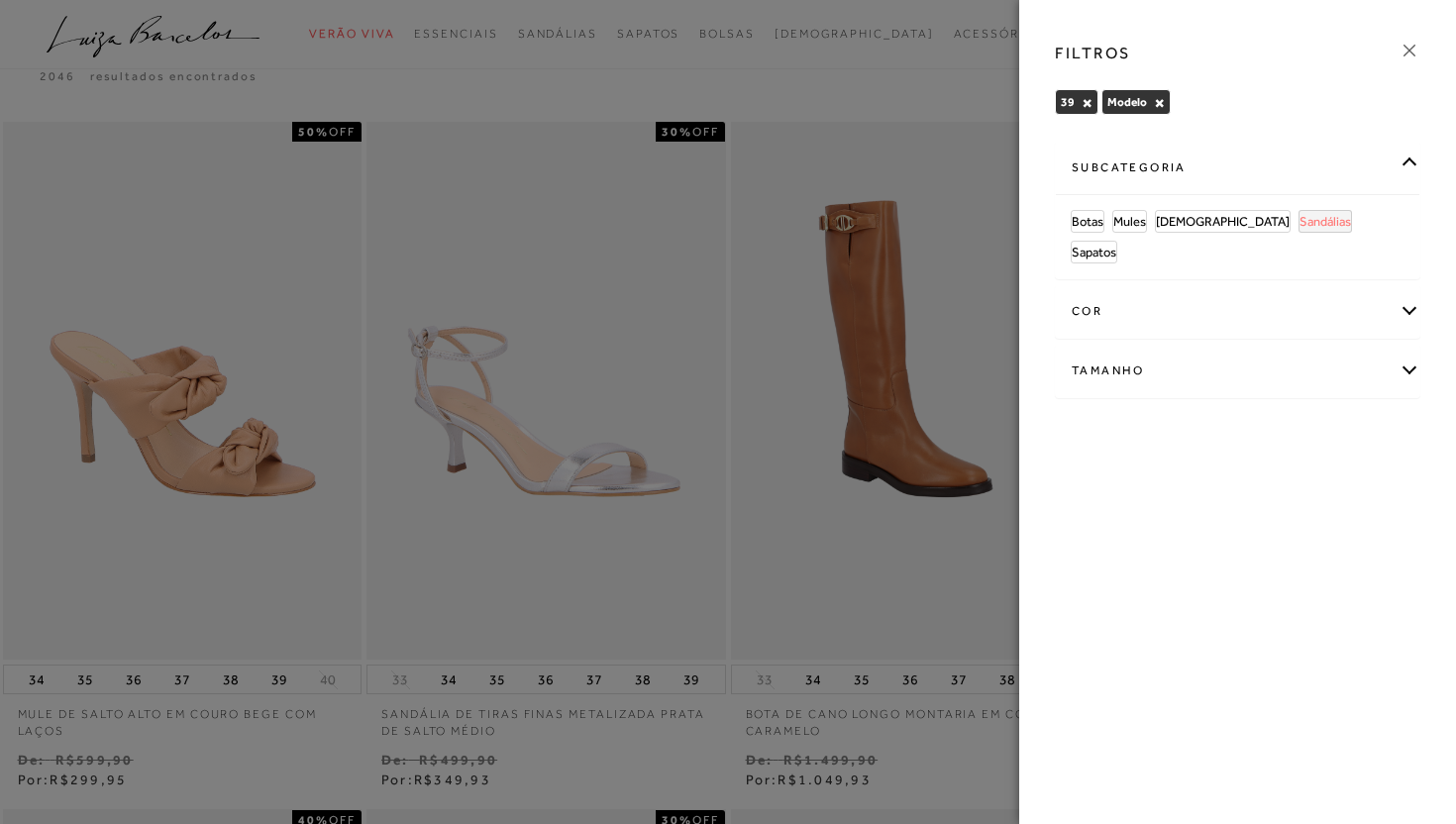
scroll to position [45, 0]
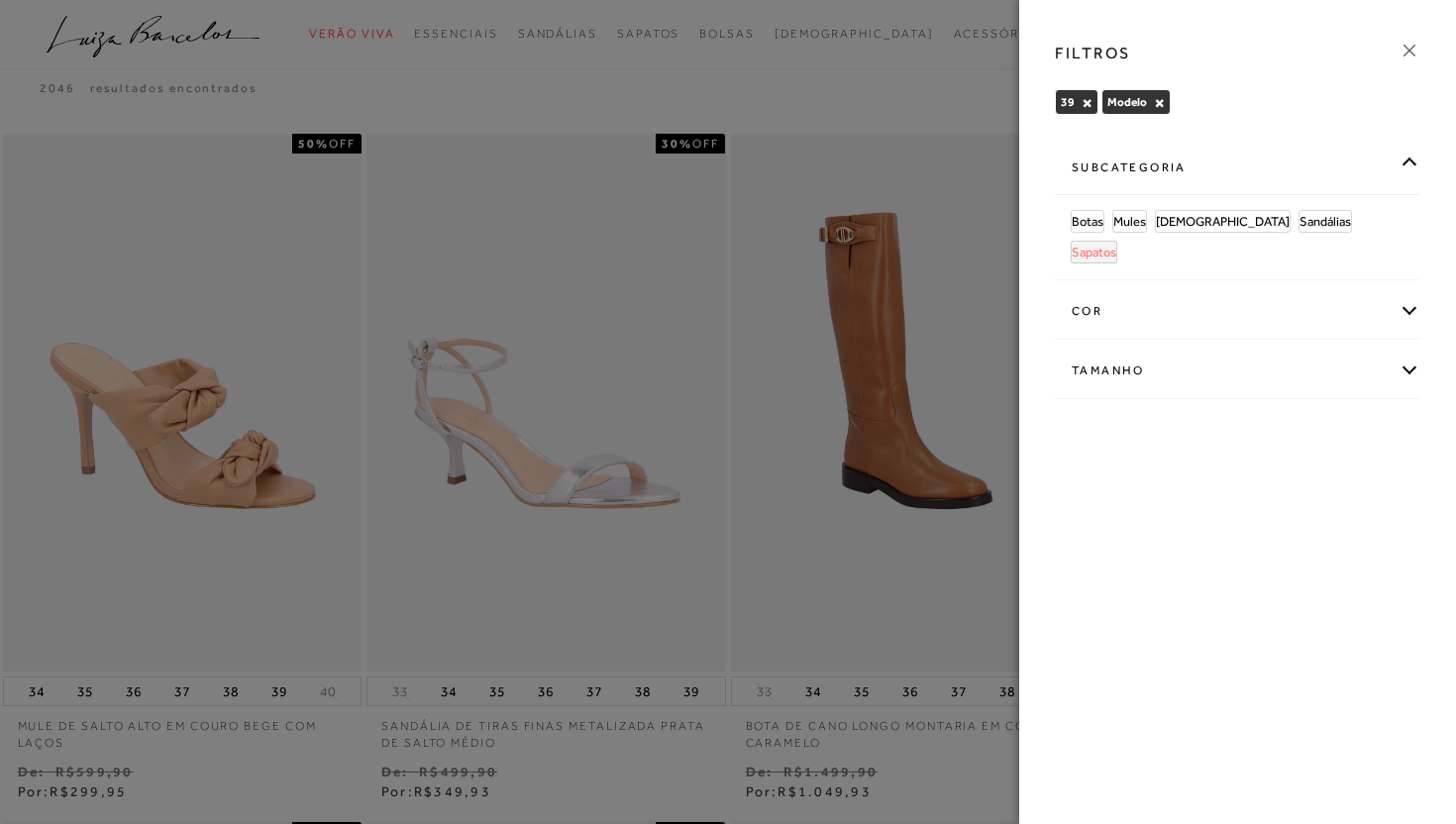
click at [1117, 244] on span "Sapatos" at bounding box center [1094, 251] width 45 height 15
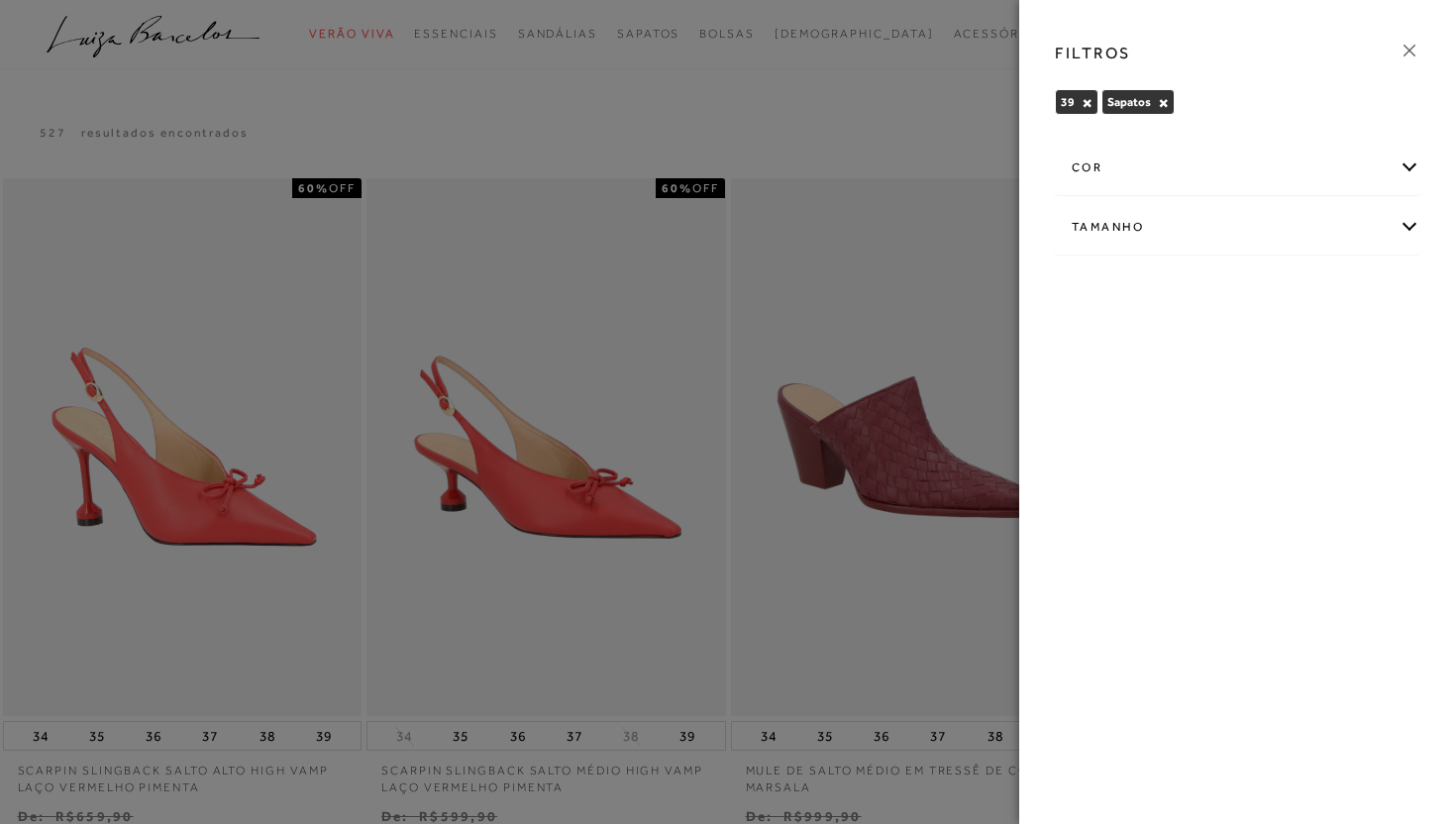
click at [1416, 162] on div "cor" at bounding box center [1237, 168] width 363 height 53
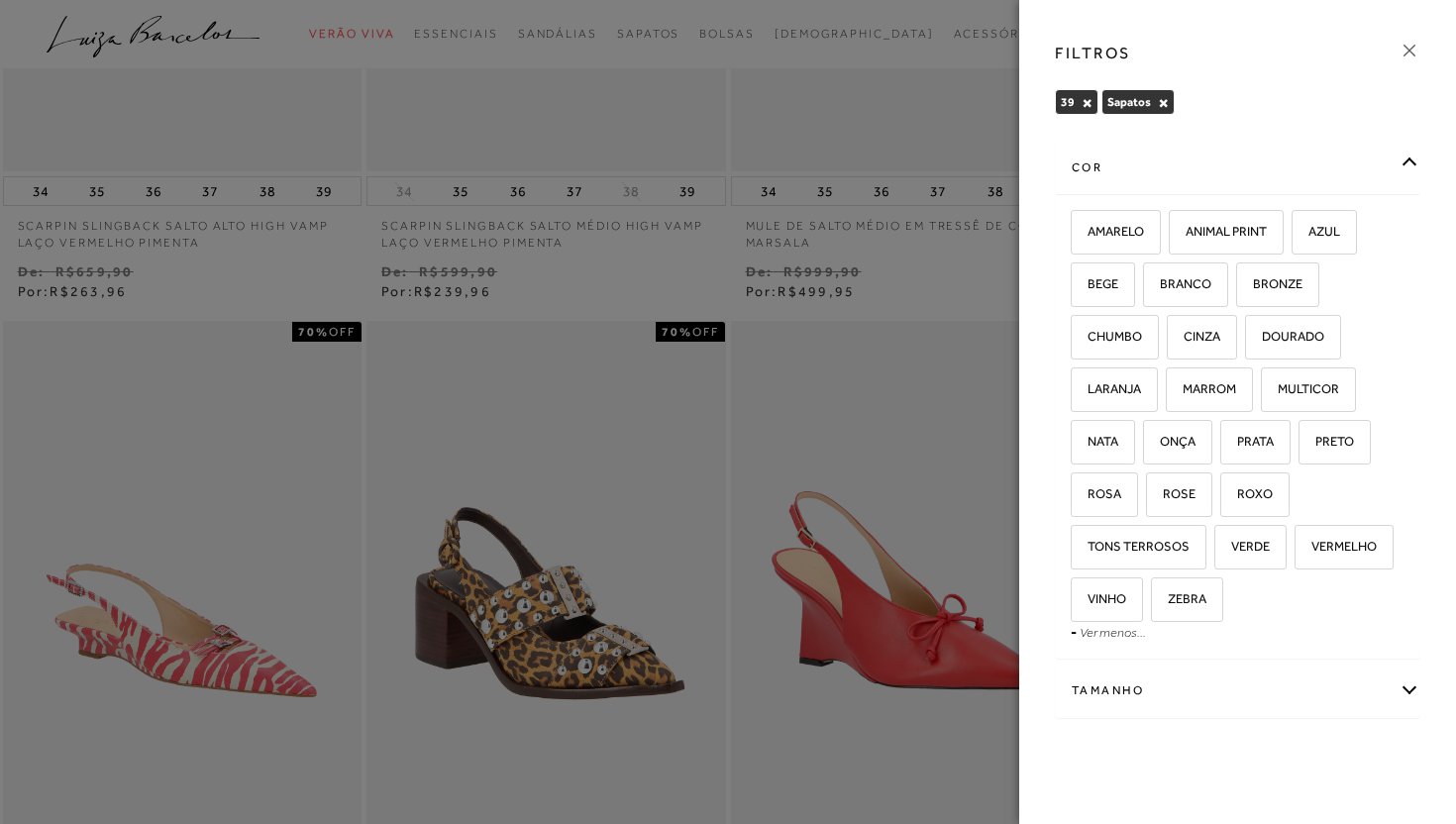
scroll to position [547, 0]
click at [966, 277] on div at bounding box center [728, 412] width 1456 height 824
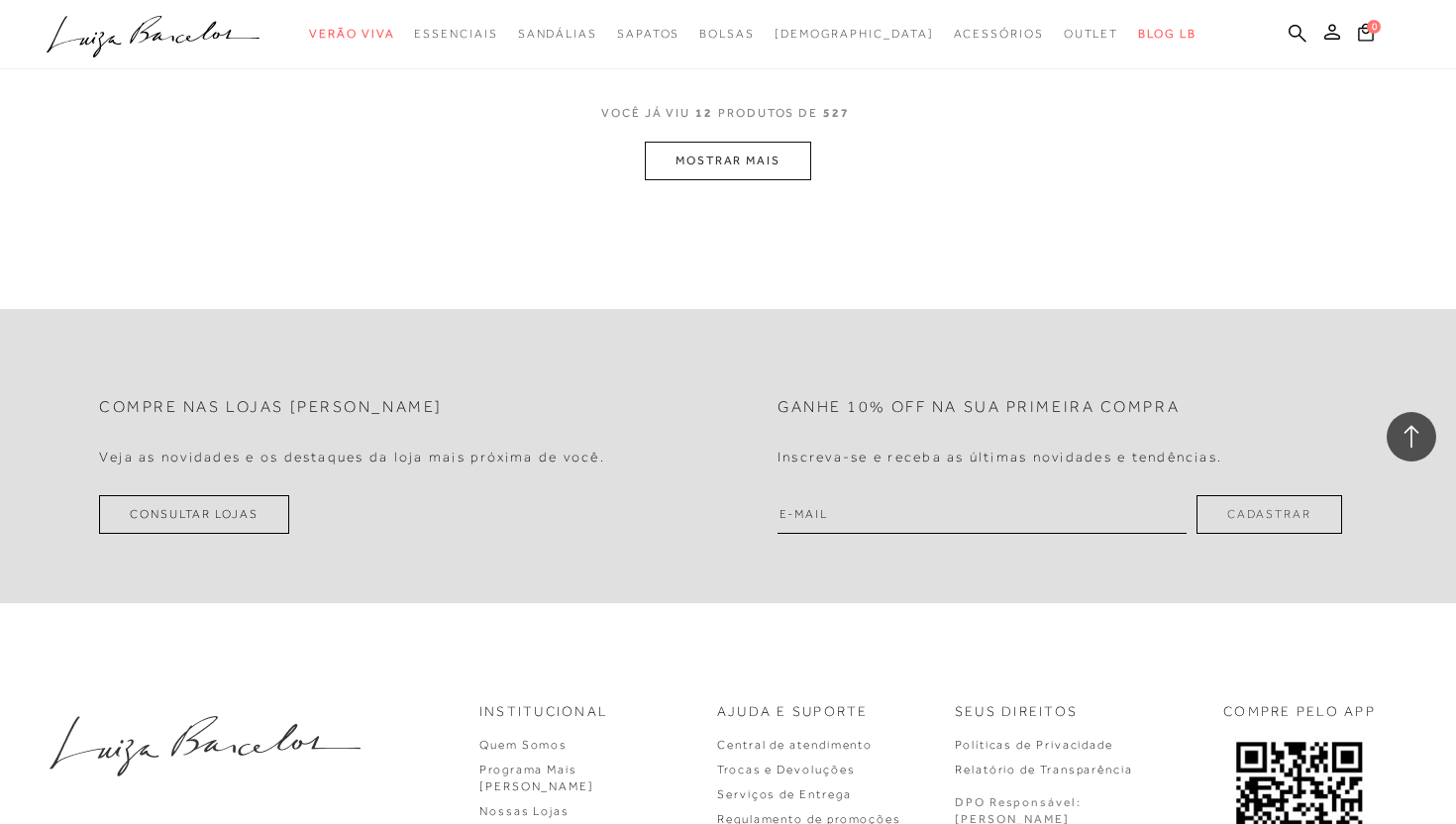
scroll to position [2218, 0]
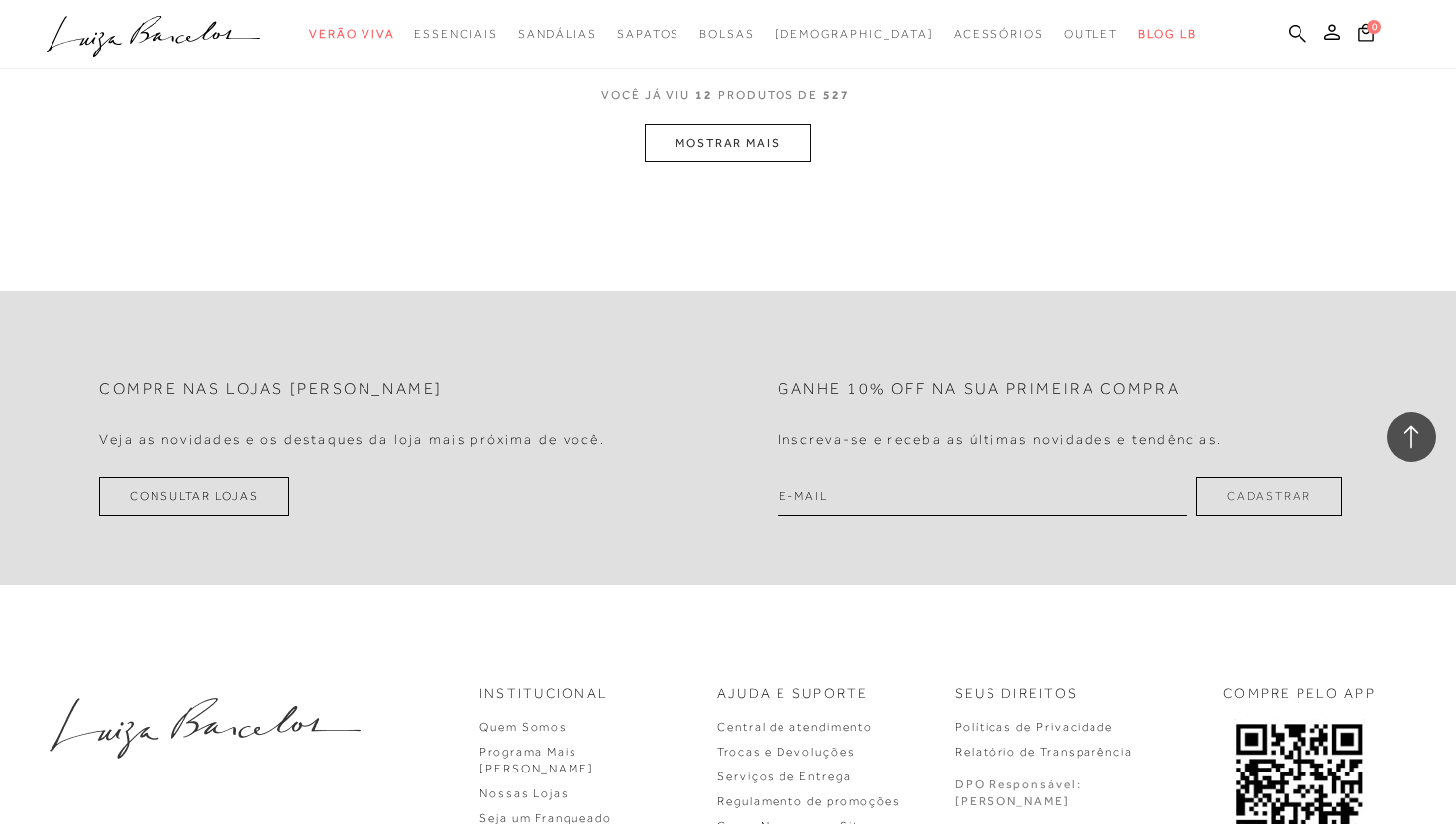
click at [780, 154] on button "MOSTRAR MAIS" at bounding box center [728, 143] width 167 height 39
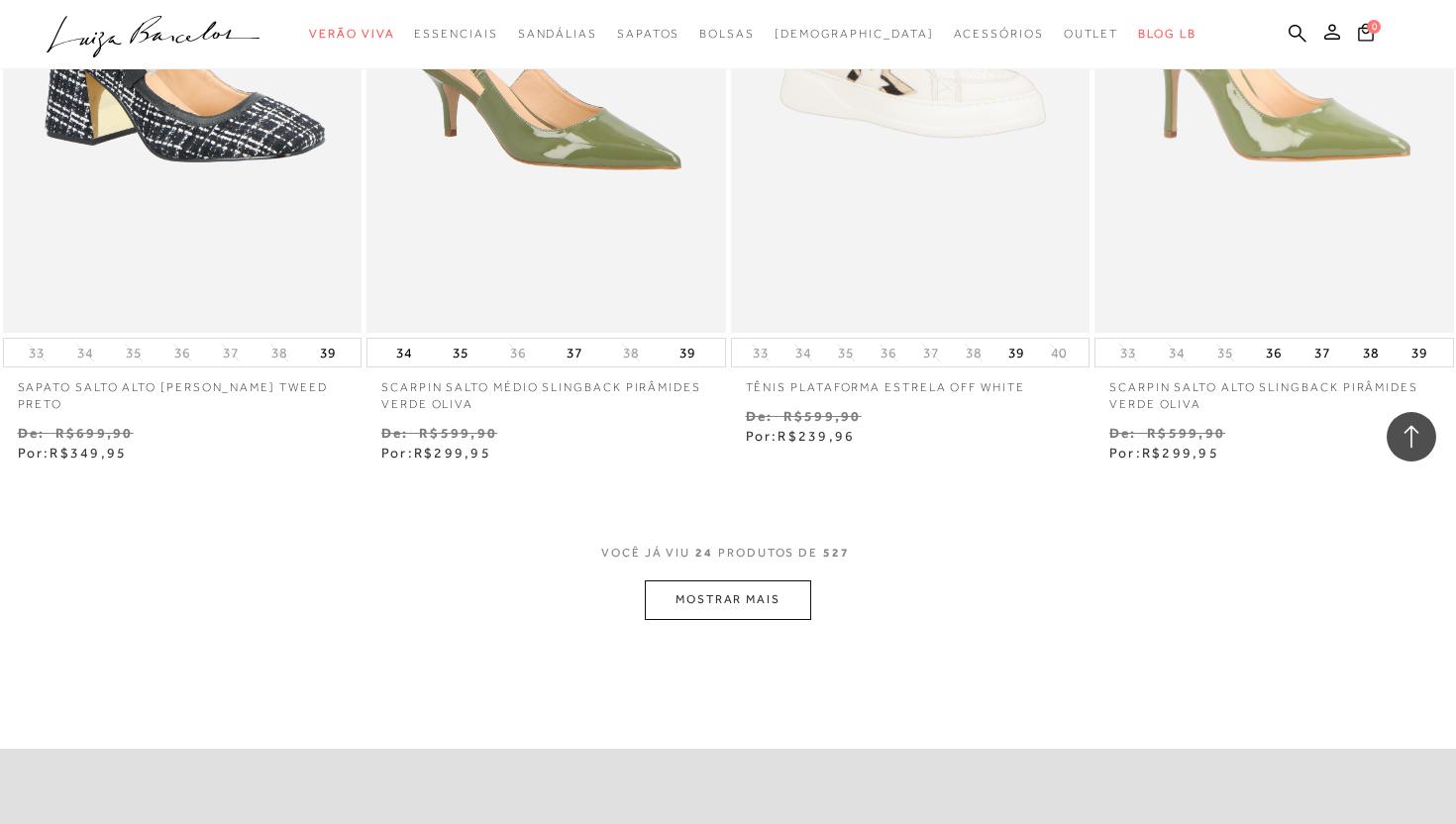
scroll to position [3826, 0]
click at [721, 609] on button "MOSTRAR MAIS" at bounding box center [728, 599] width 167 height 39
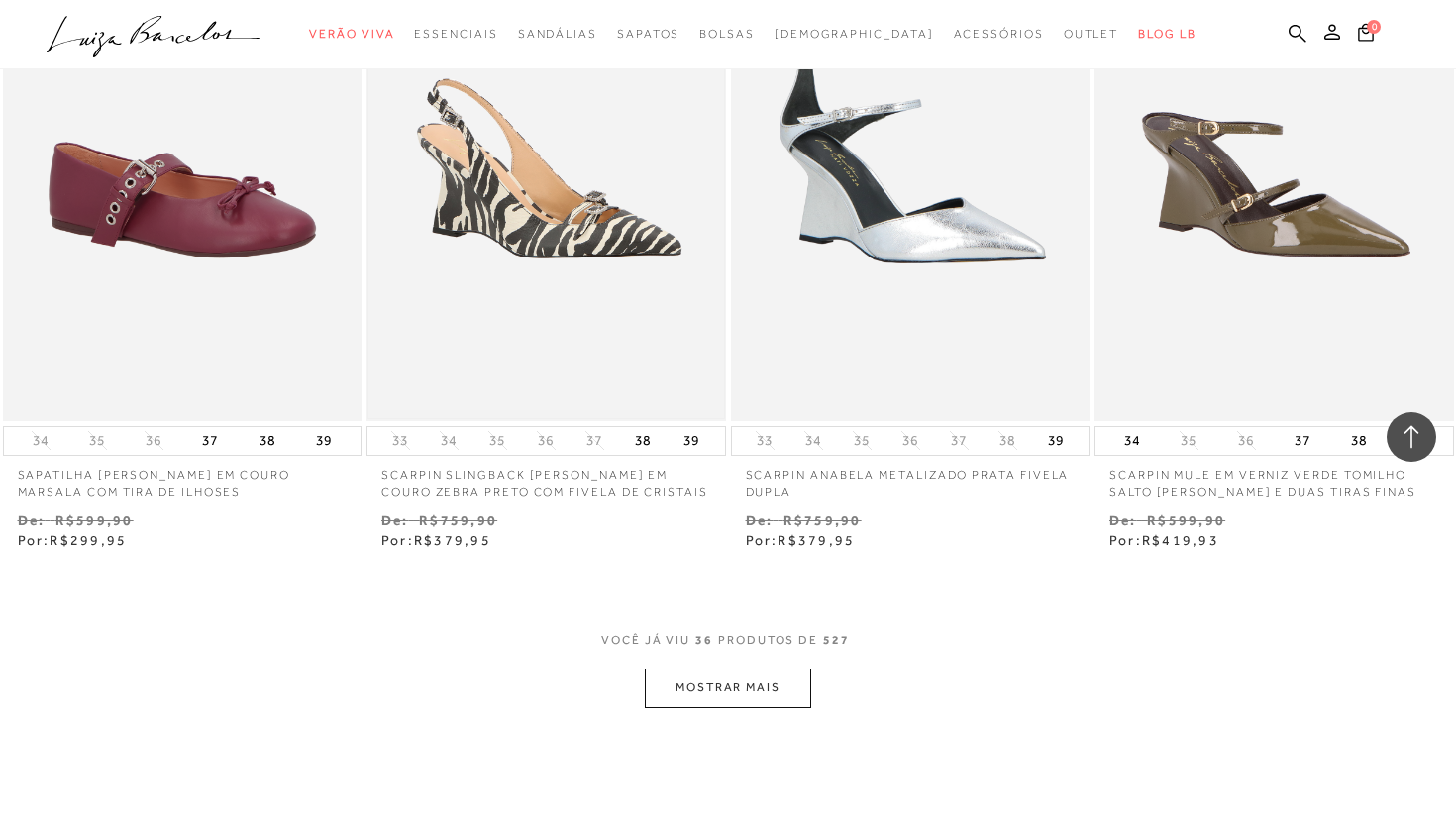
scroll to position [5813, 0]
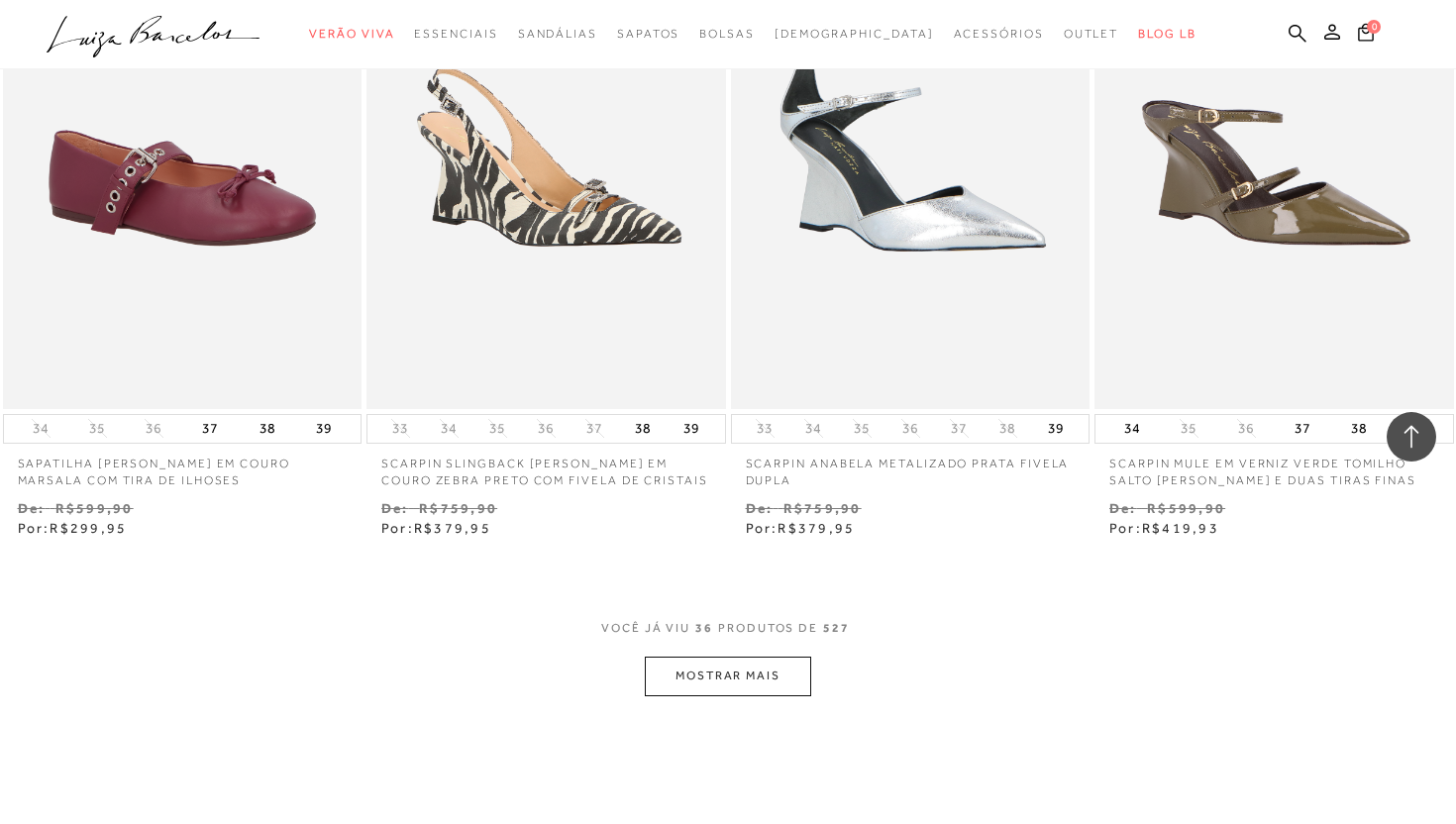
click at [723, 692] on button "MOSTRAR MAIS" at bounding box center [728, 675] width 167 height 39
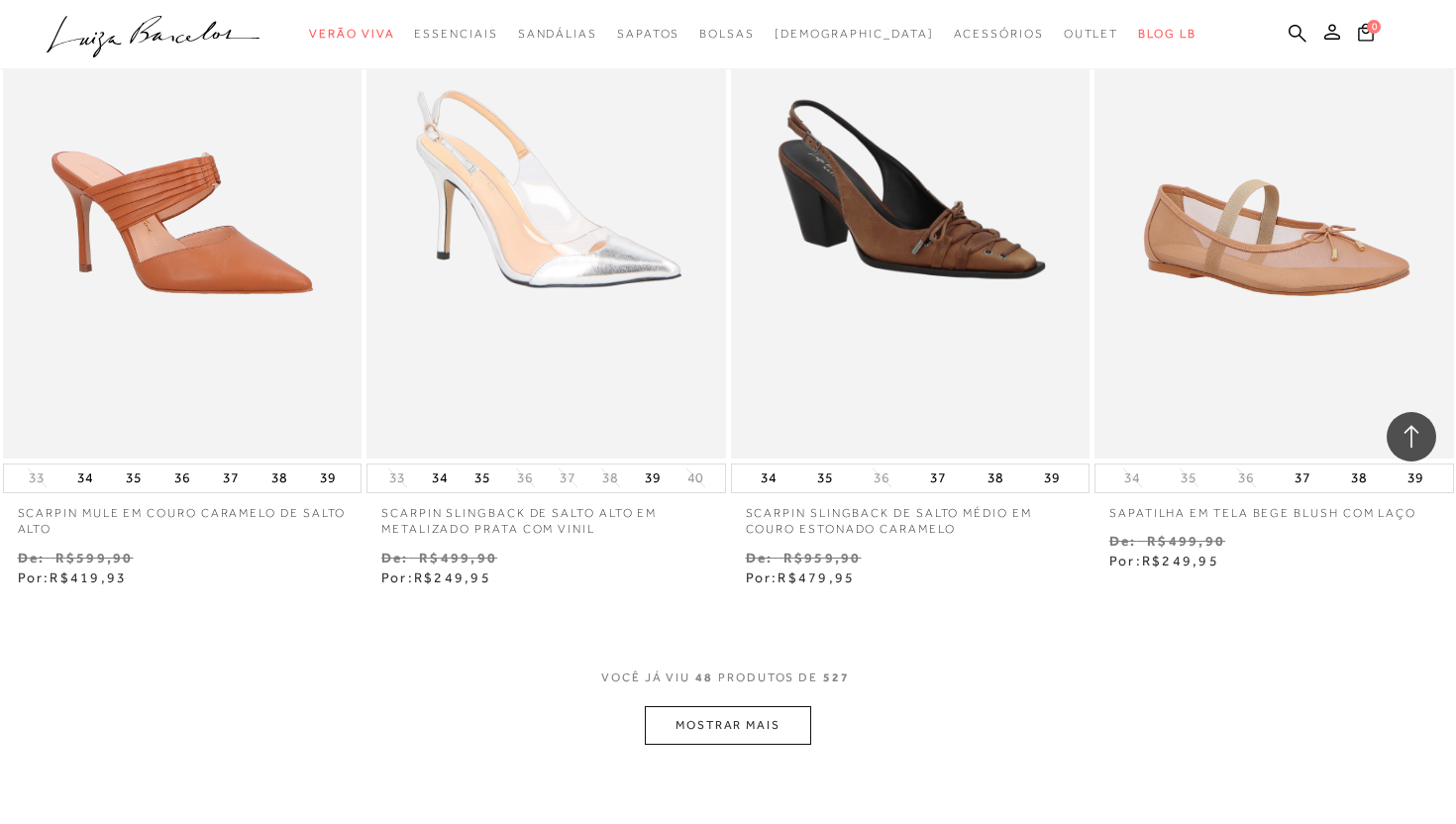
scroll to position [7884, 0]
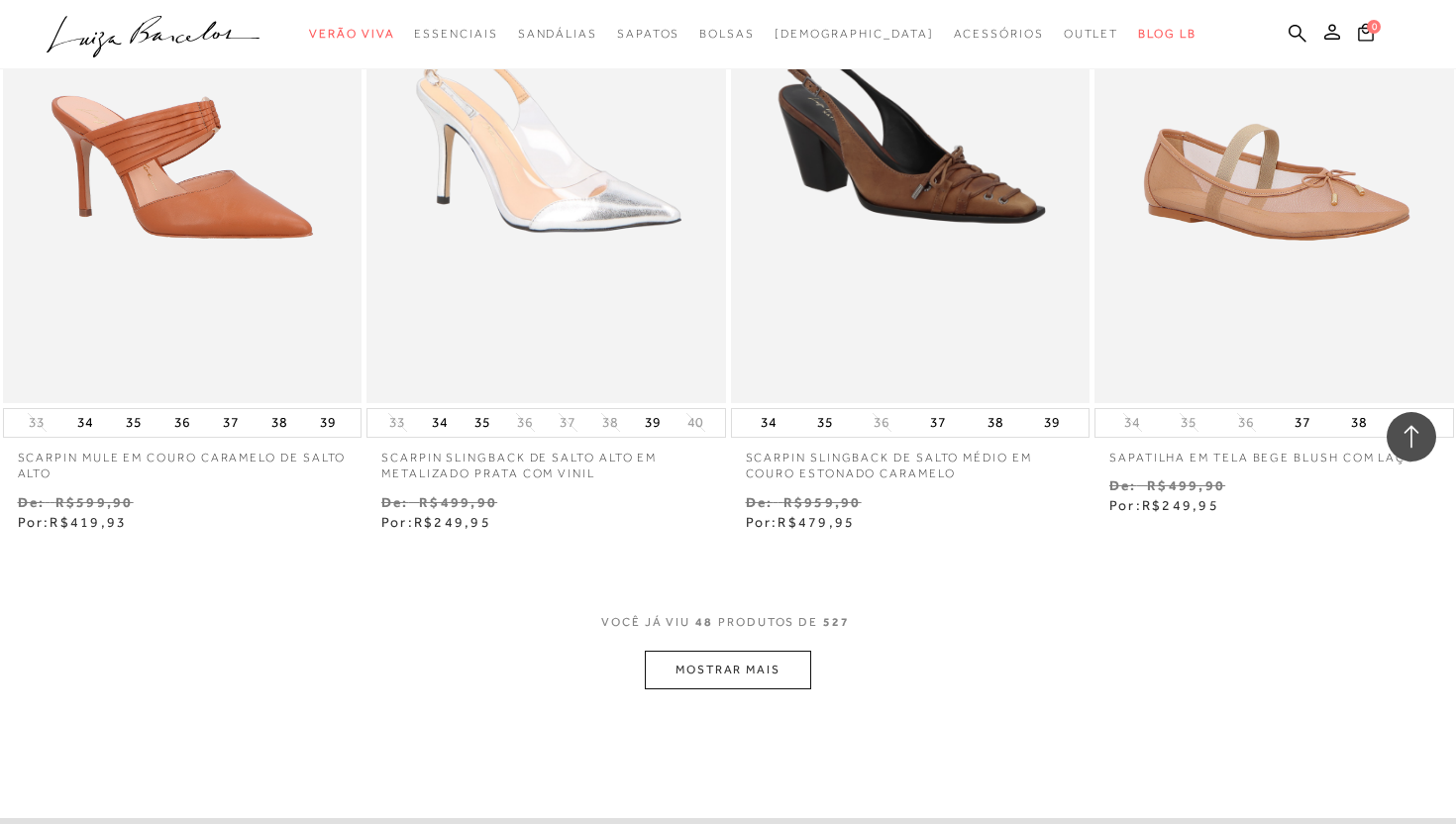
click at [747, 663] on button "MOSTRAR MAIS" at bounding box center [728, 669] width 167 height 39
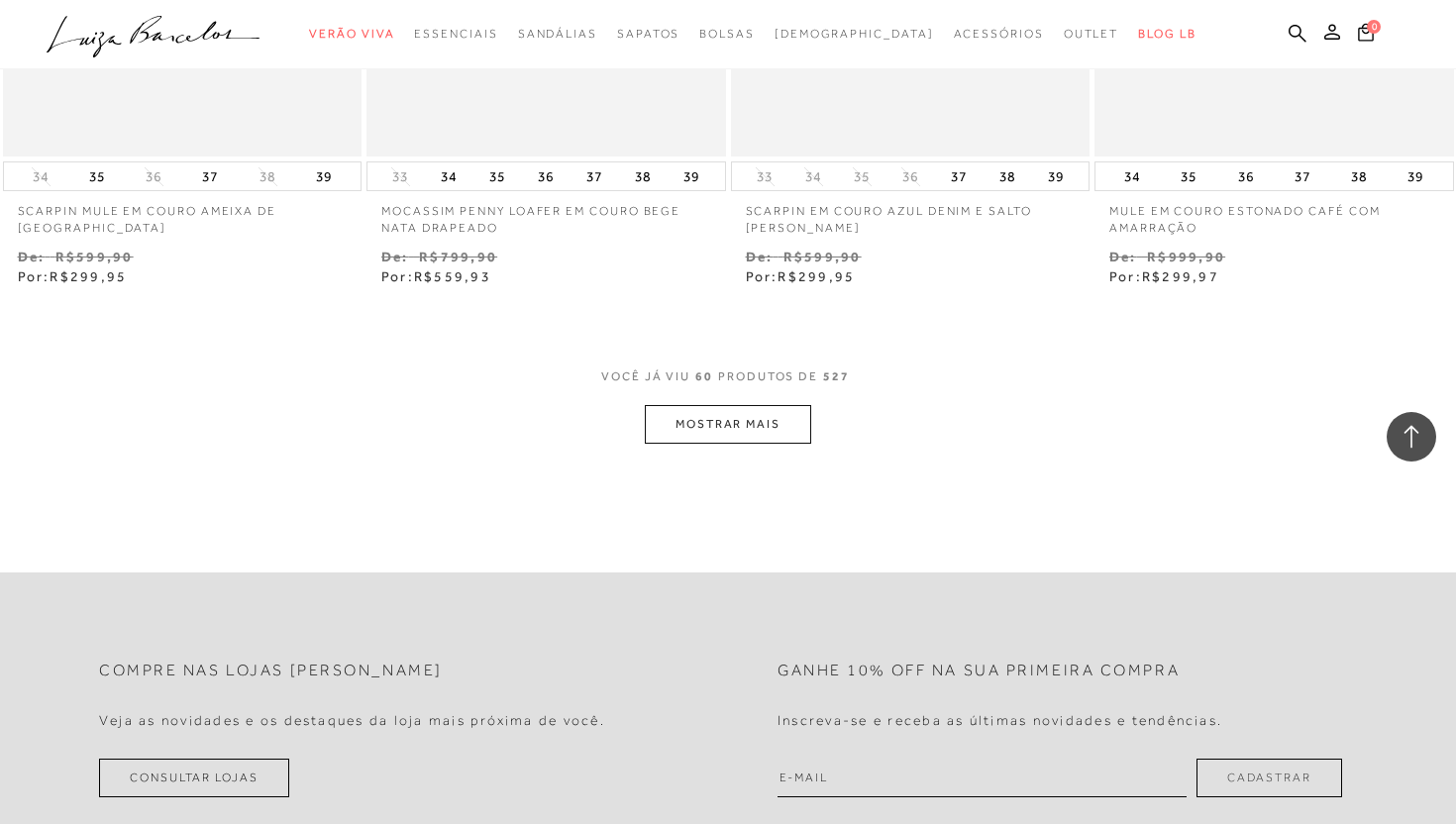
scroll to position [10202, 0]
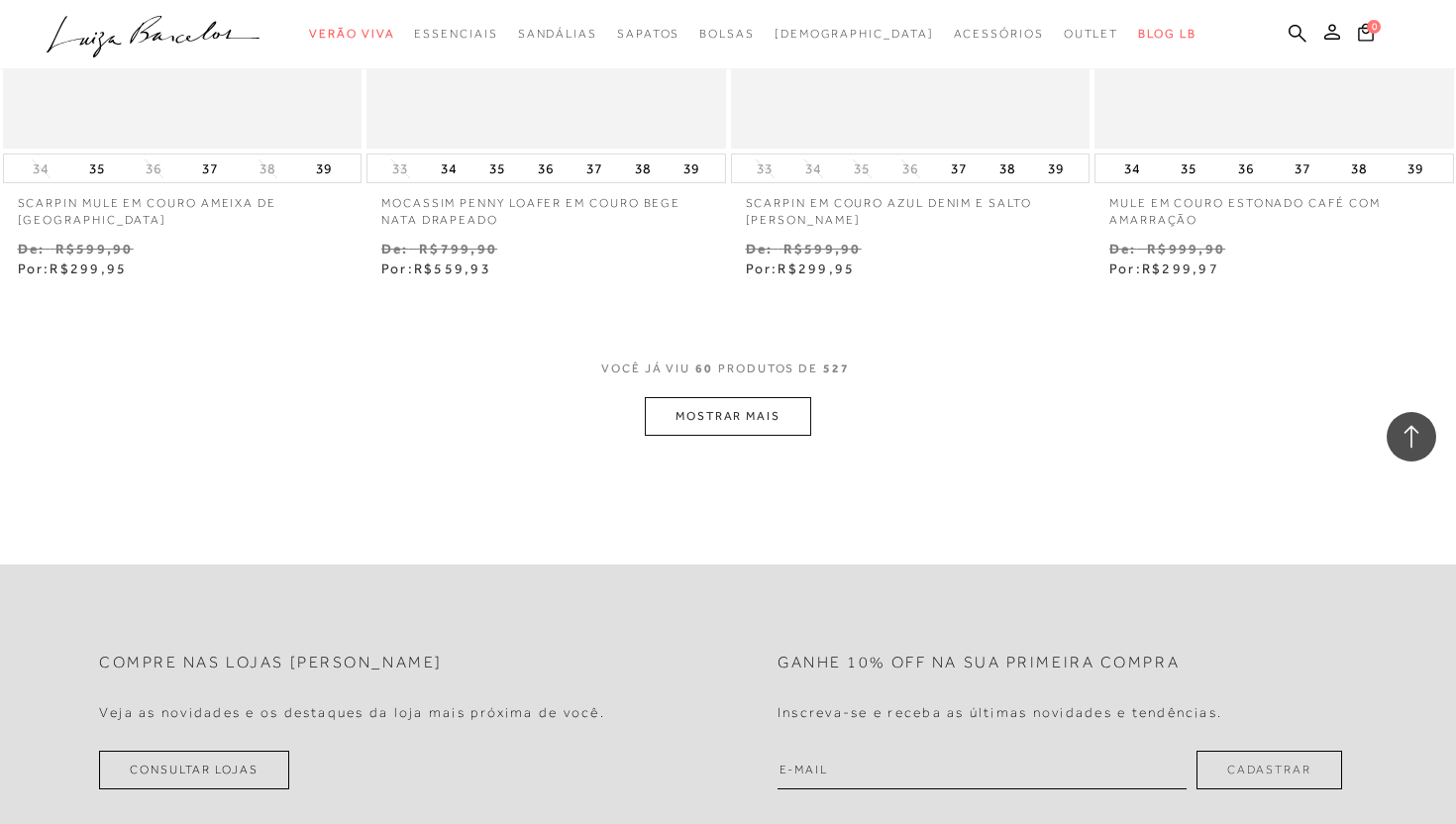
click at [771, 411] on button "MOSTRAR MAIS" at bounding box center [728, 416] width 167 height 39
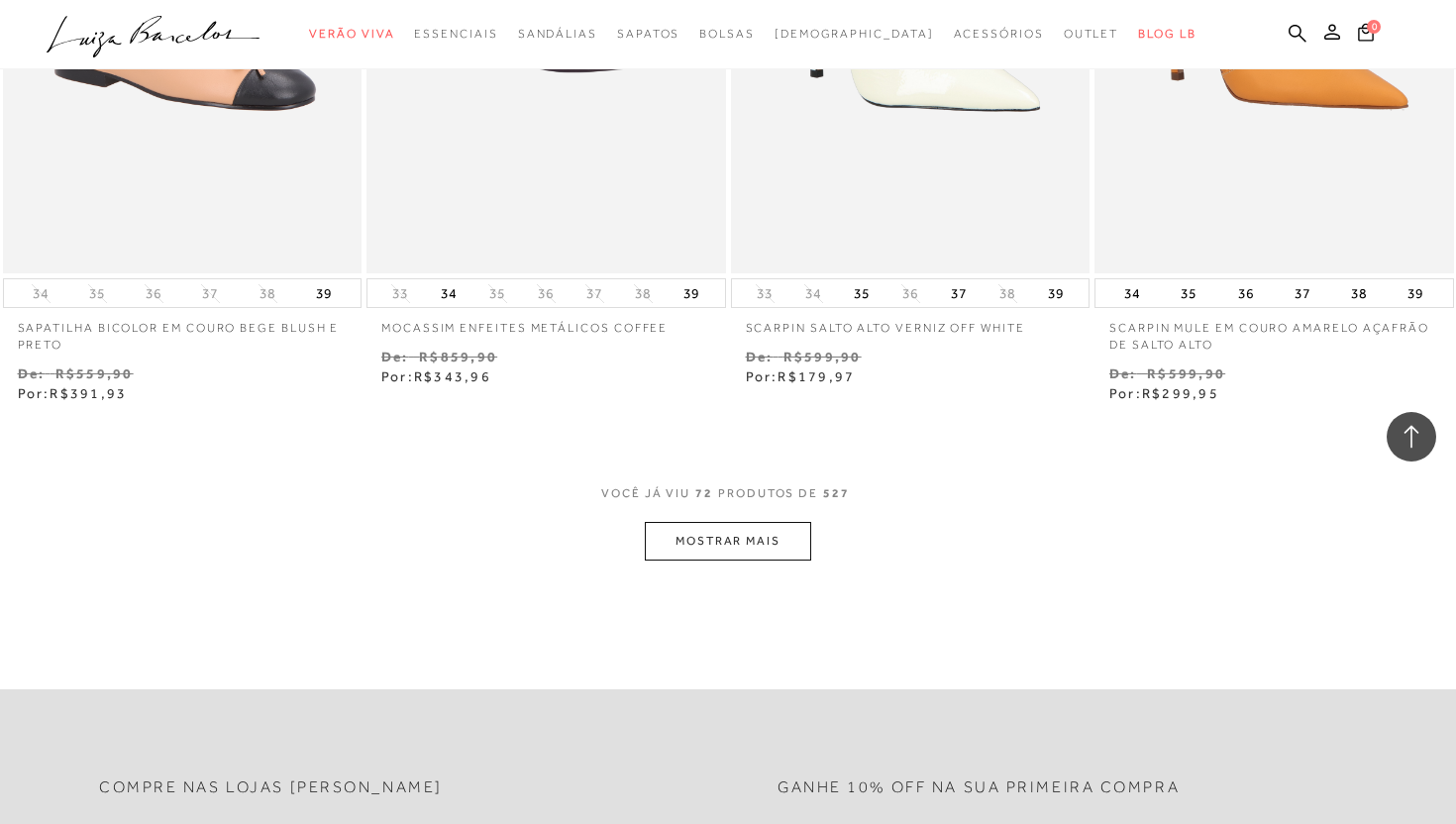
scroll to position [12172, 0]
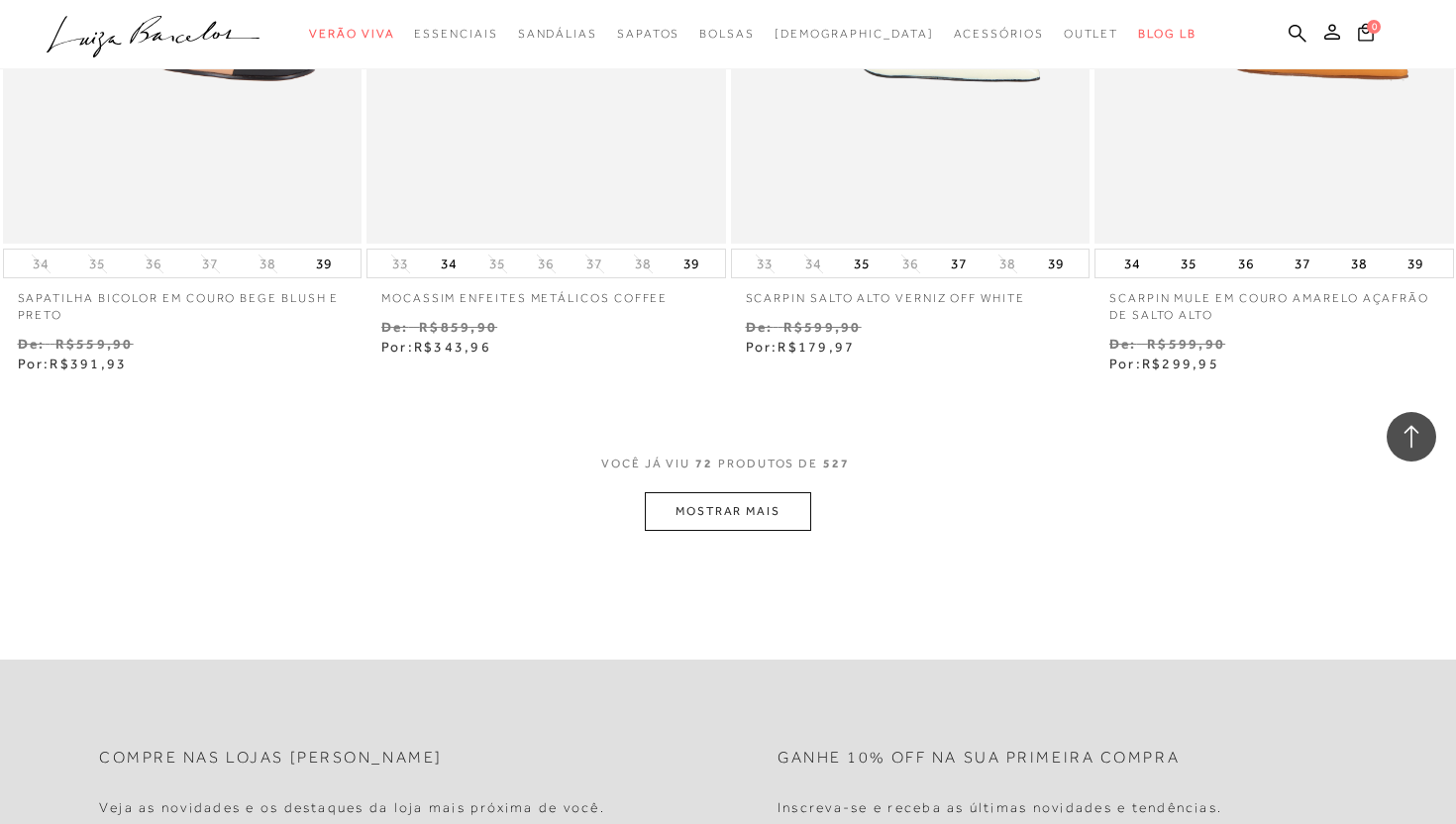
click at [747, 526] on button "MOSTRAR MAIS" at bounding box center [728, 511] width 167 height 39
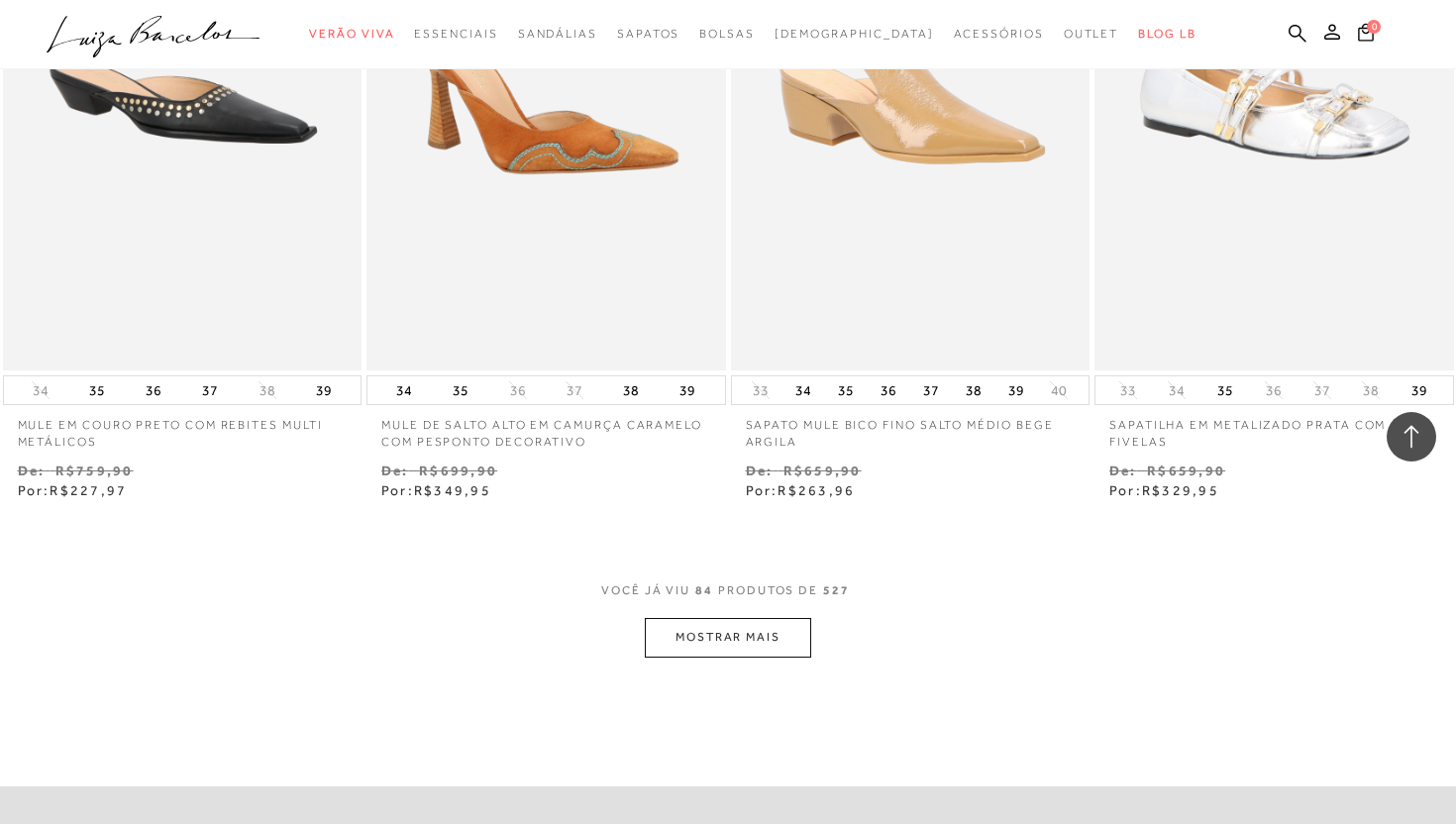
scroll to position [14112, 0]
click at [740, 637] on button "MOSTRAR MAIS" at bounding box center [728, 635] width 167 height 39
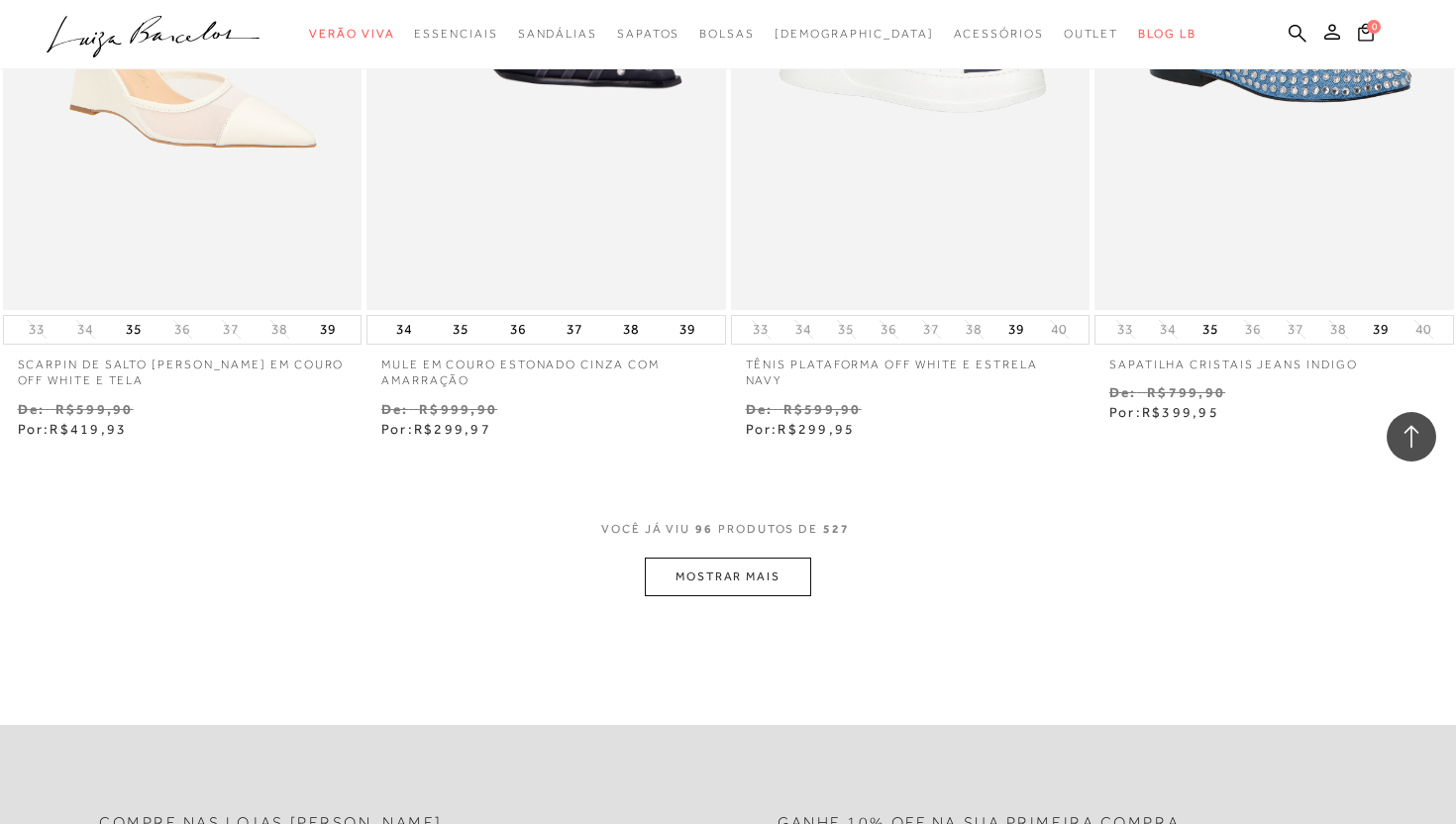
scroll to position [16281, 0]
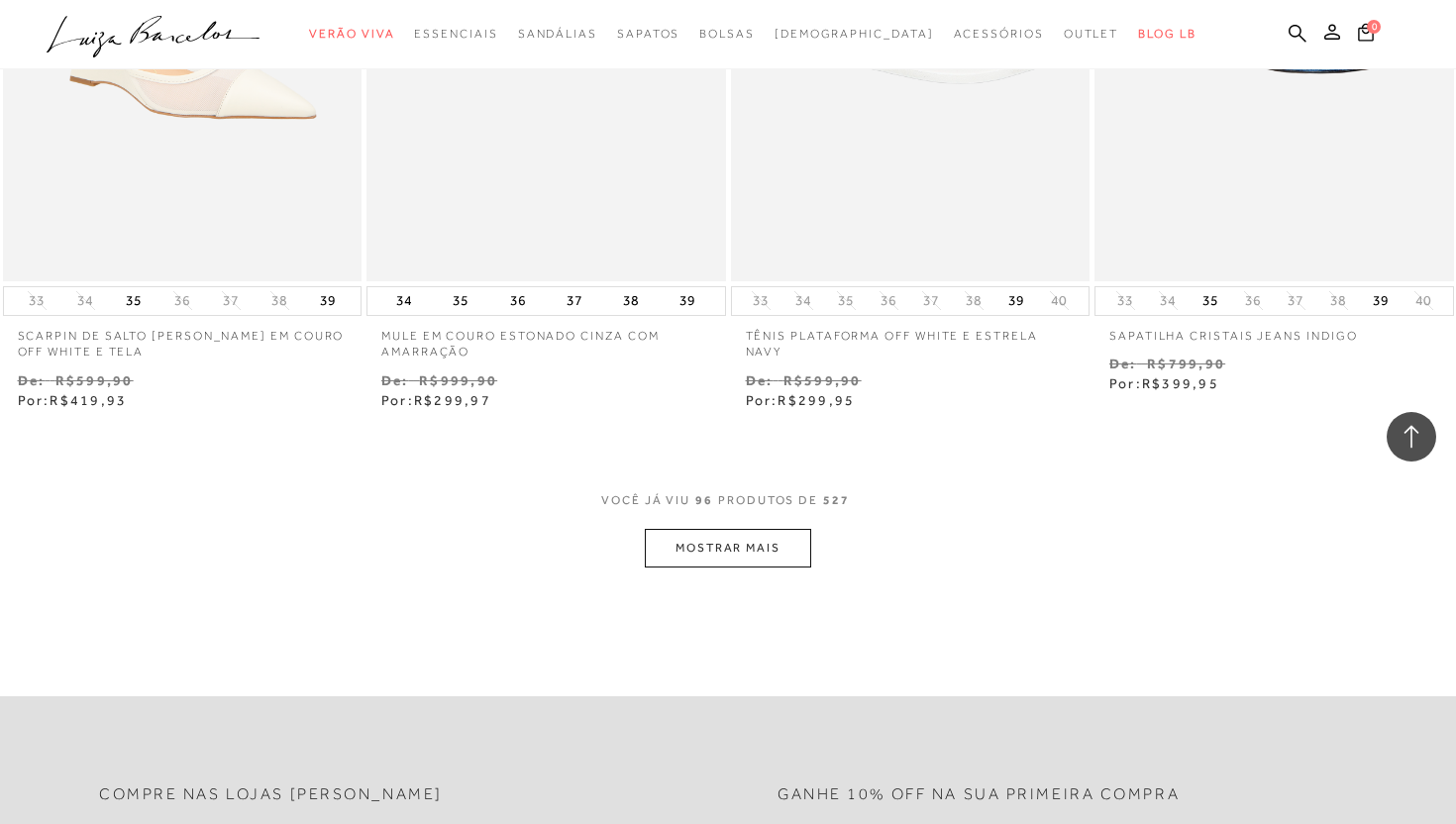
click at [743, 536] on button "MOSTRAR MAIS" at bounding box center [728, 548] width 167 height 39
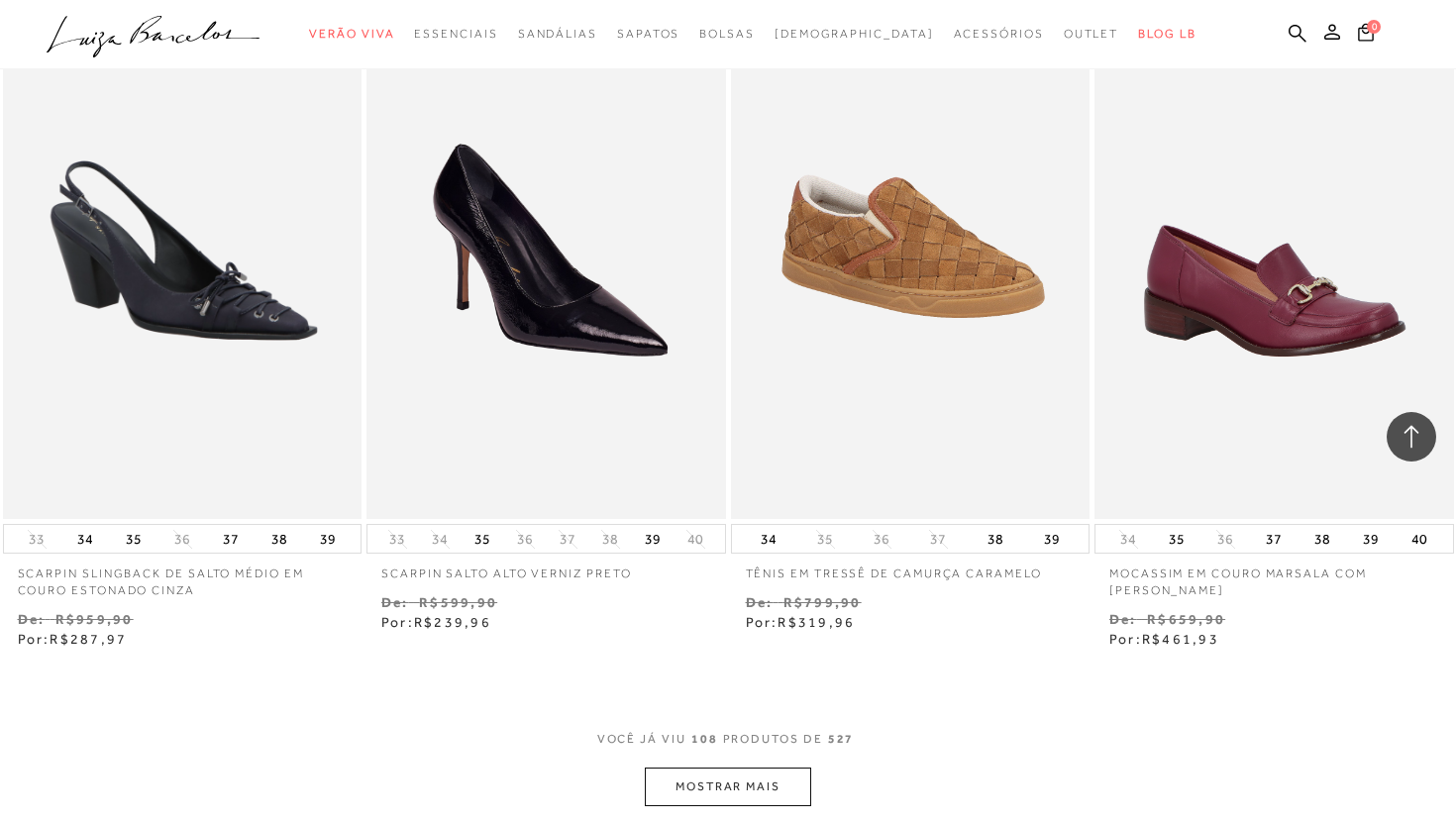
scroll to position [18108, 0]
click at [743, 766] on button "MOSTRAR MAIS" at bounding box center [728, 785] width 167 height 39
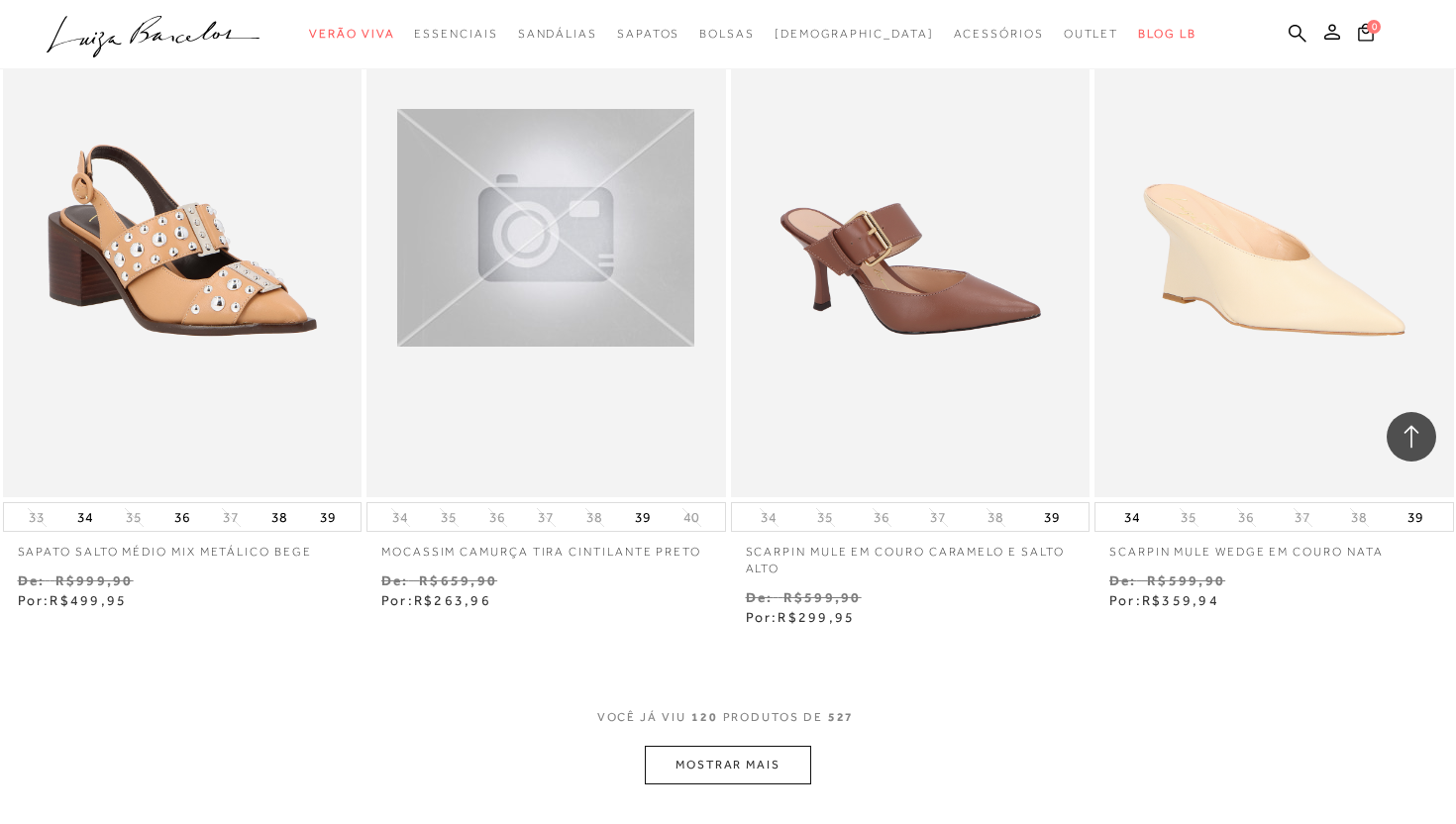
scroll to position [20212, 0]
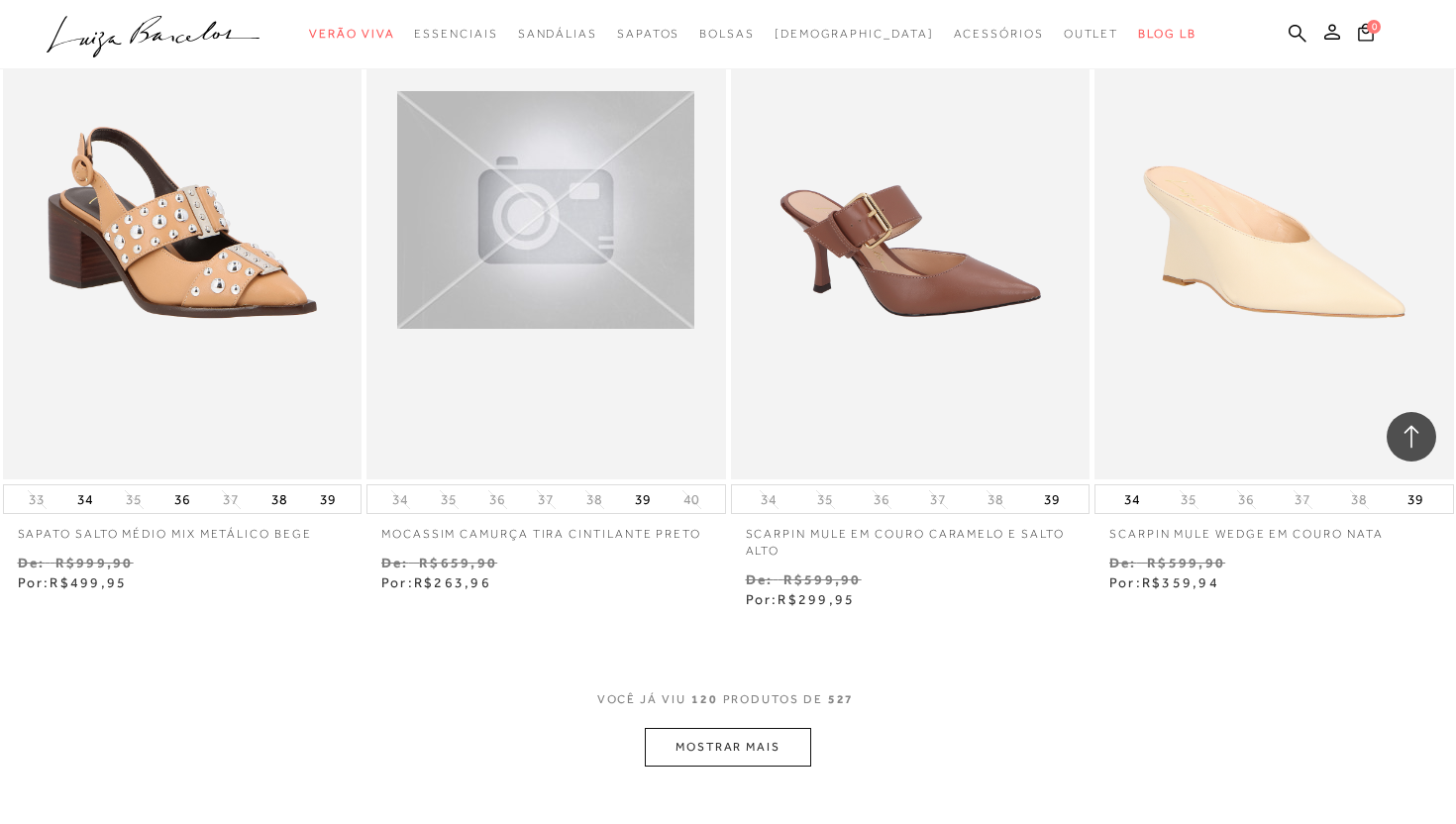
click at [750, 728] on button "MOSTRAR MAIS" at bounding box center [728, 747] width 167 height 39
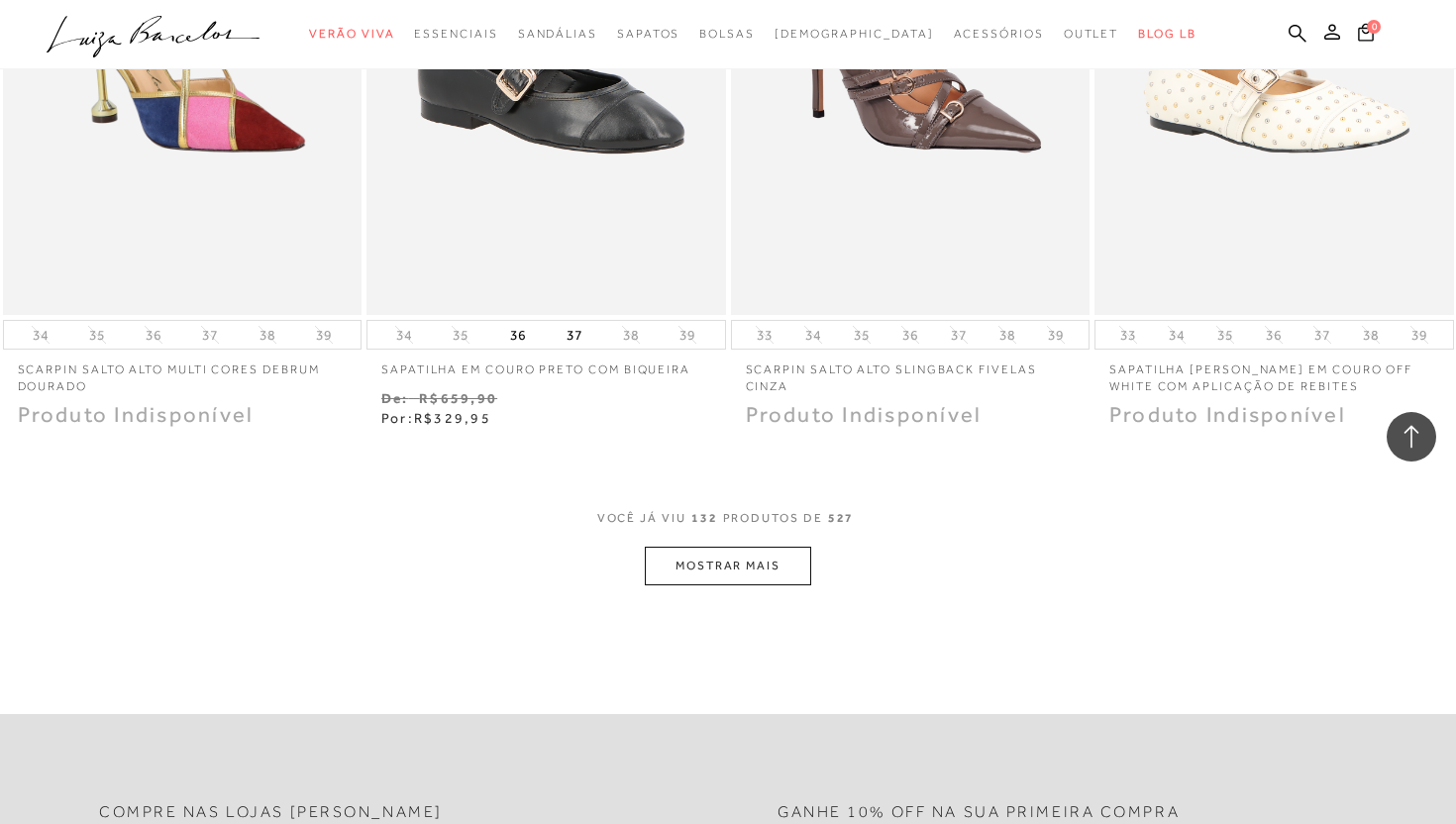
scroll to position [22454, 0]
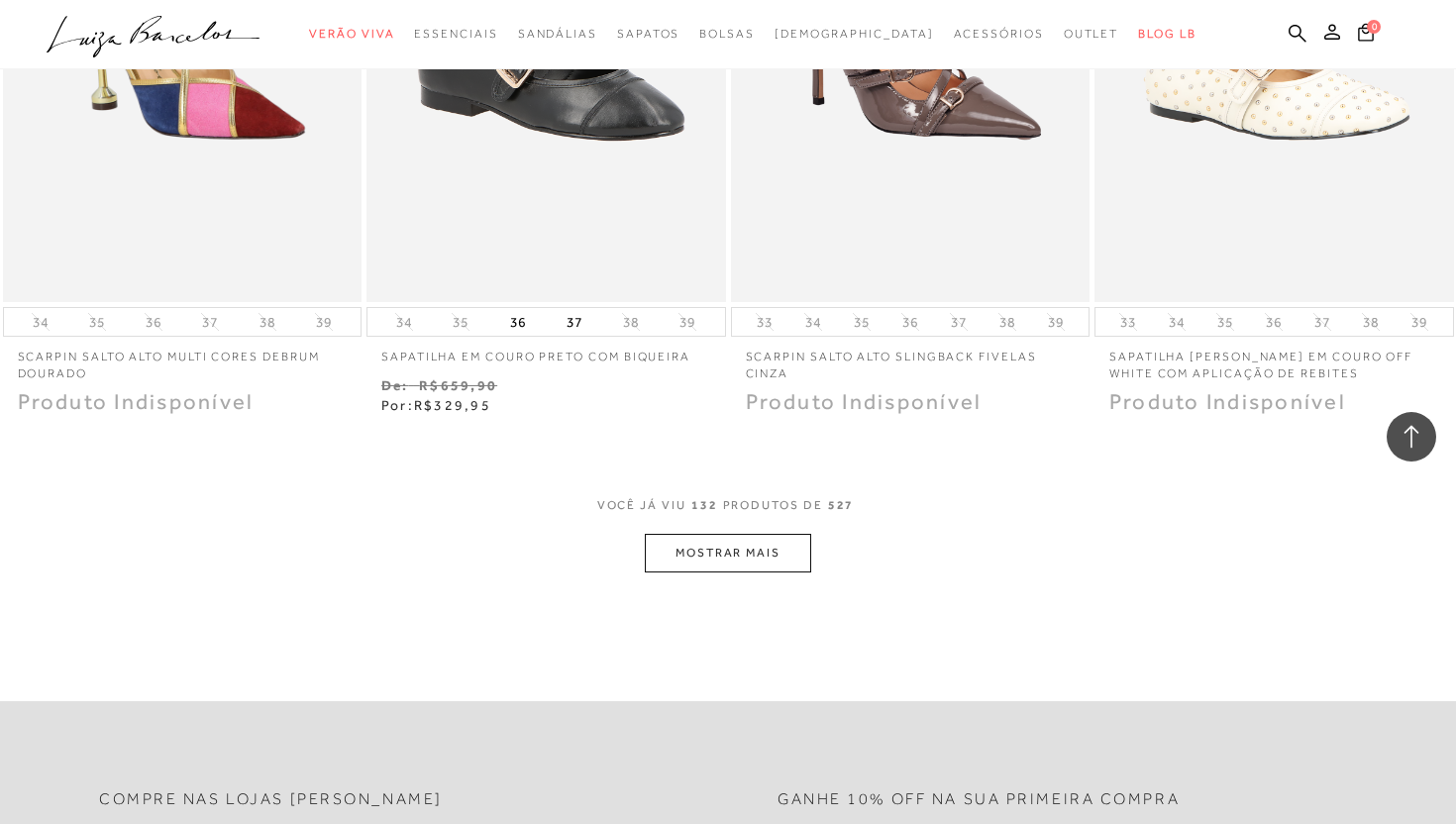
click at [755, 534] on button "MOSTRAR MAIS" at bounding box center [728, 553] width 167 height 39
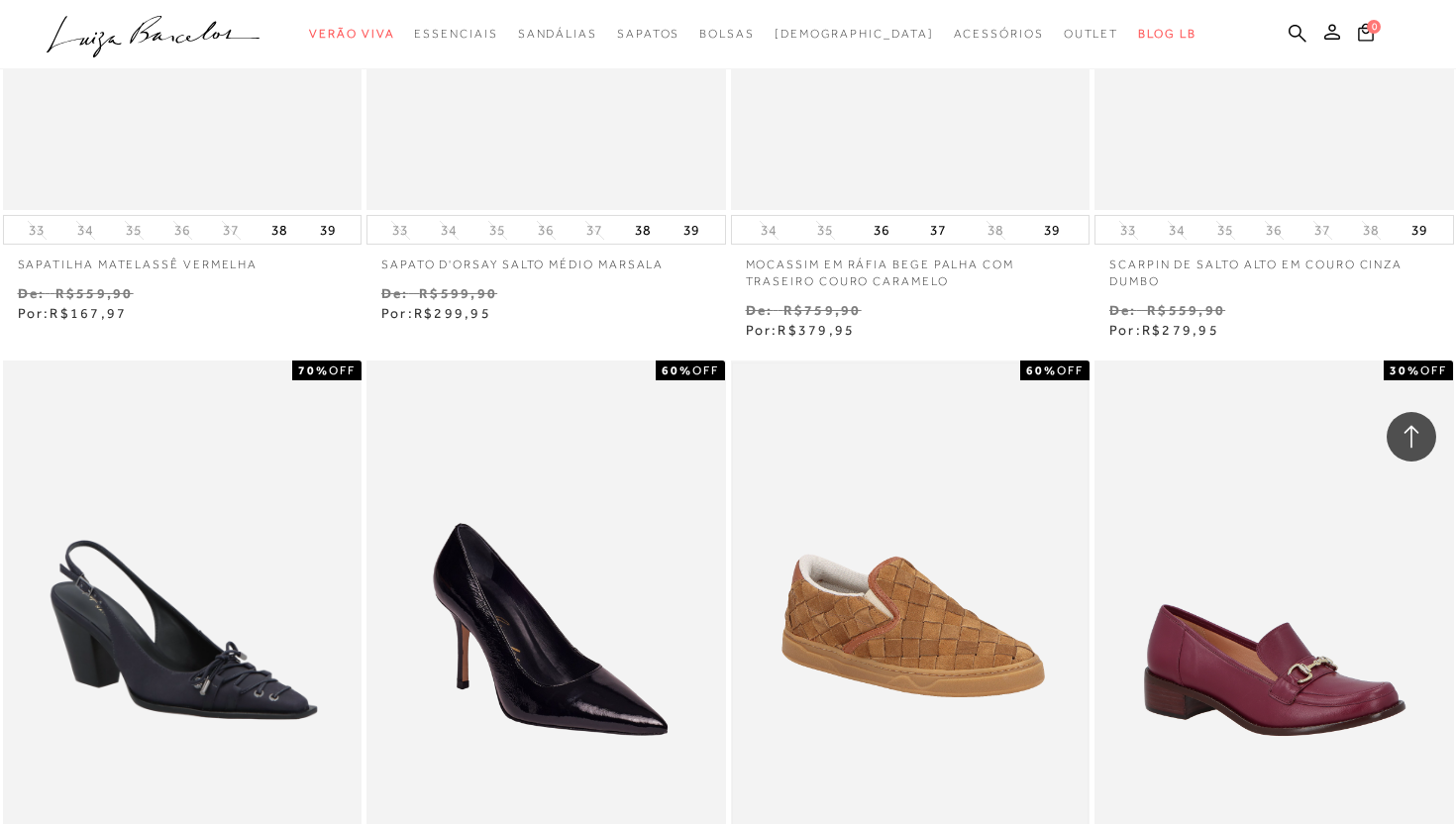
click at [889, 600] on img at bounding box center [911, 629] width 355 height 533
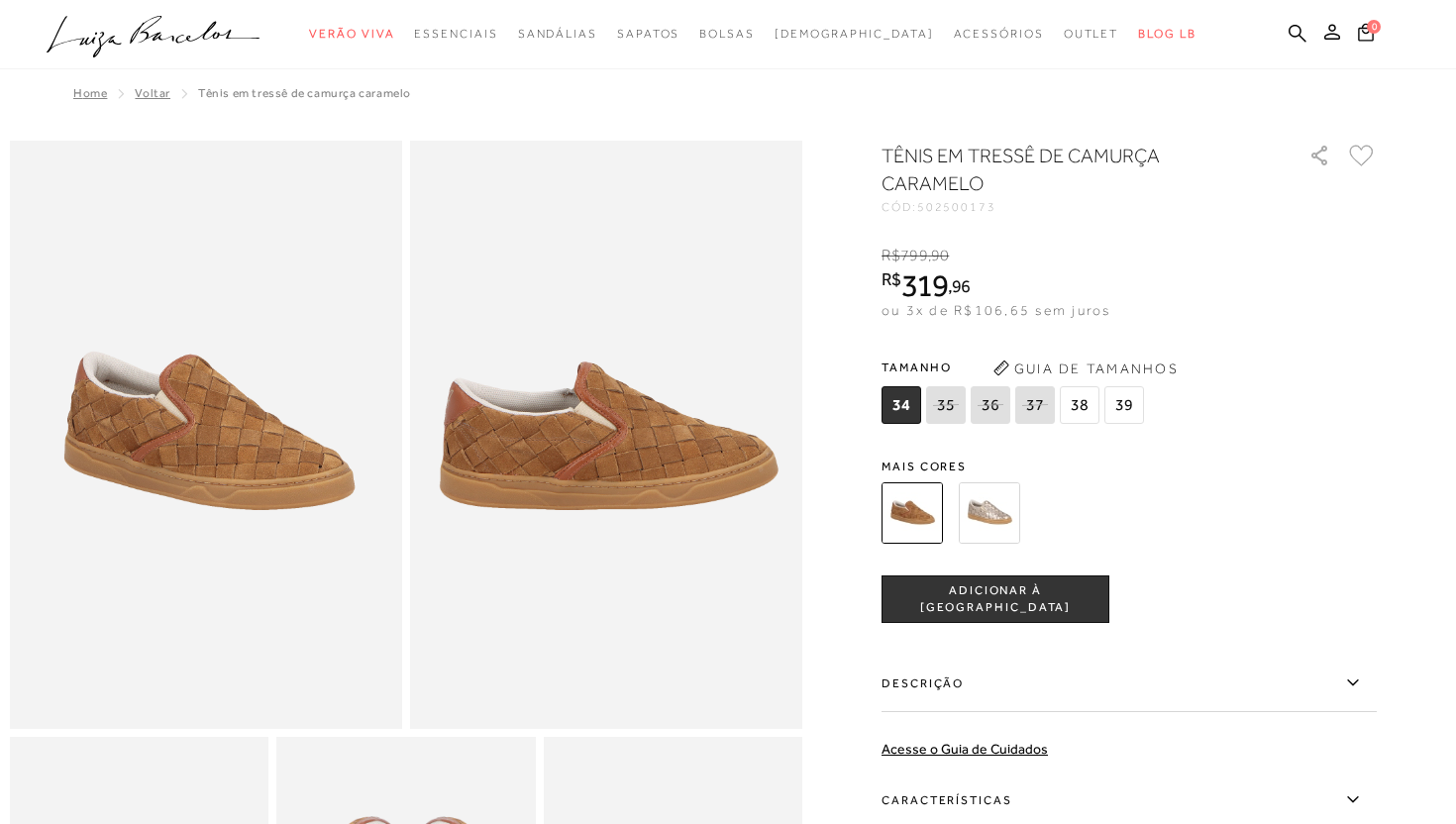
click at [1006, 520] on img at bounding box center [990, 513] width 62 height 62
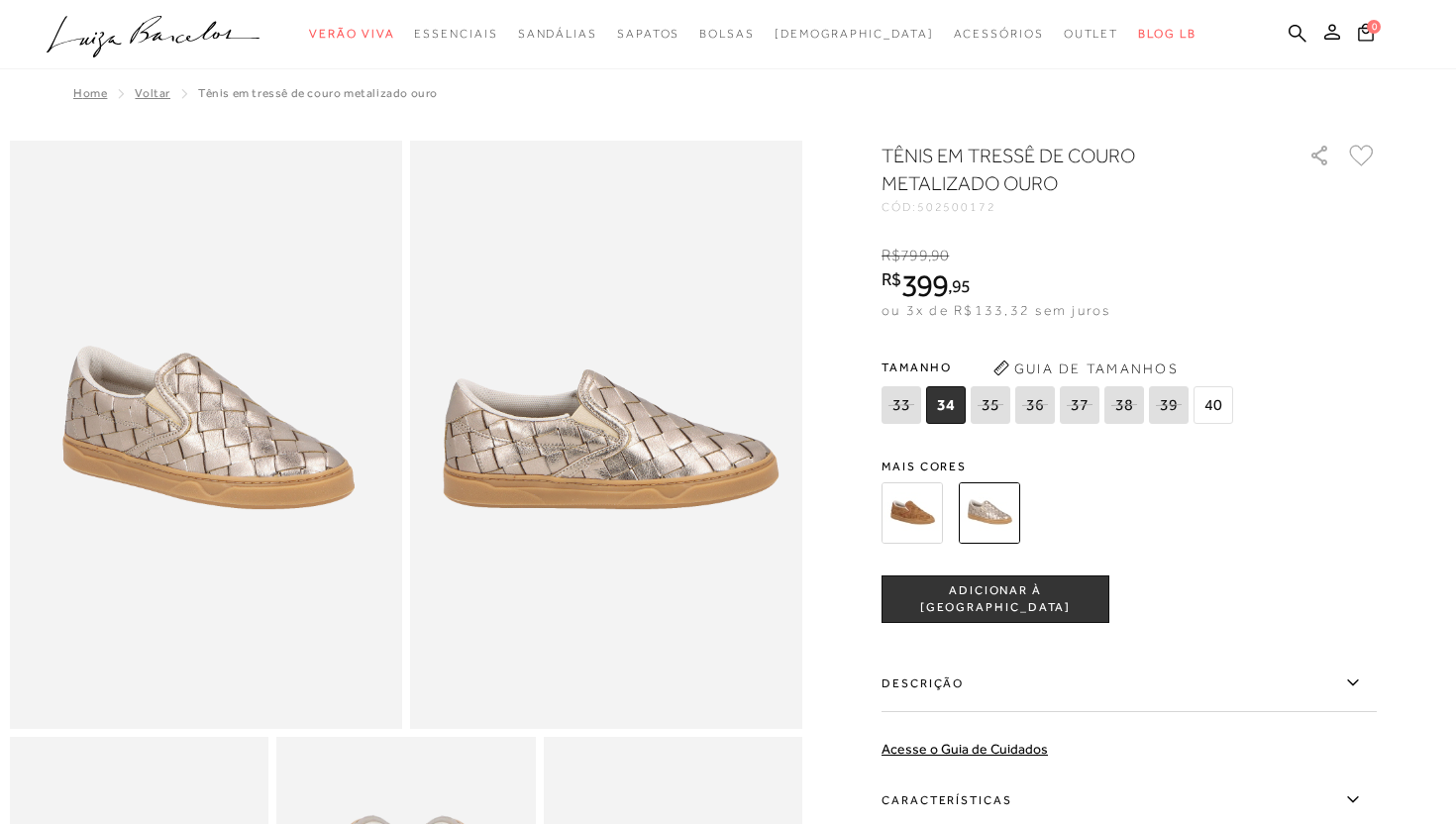
click at [915, 520] on img at bounding box center [913, 513] width 62 height 62
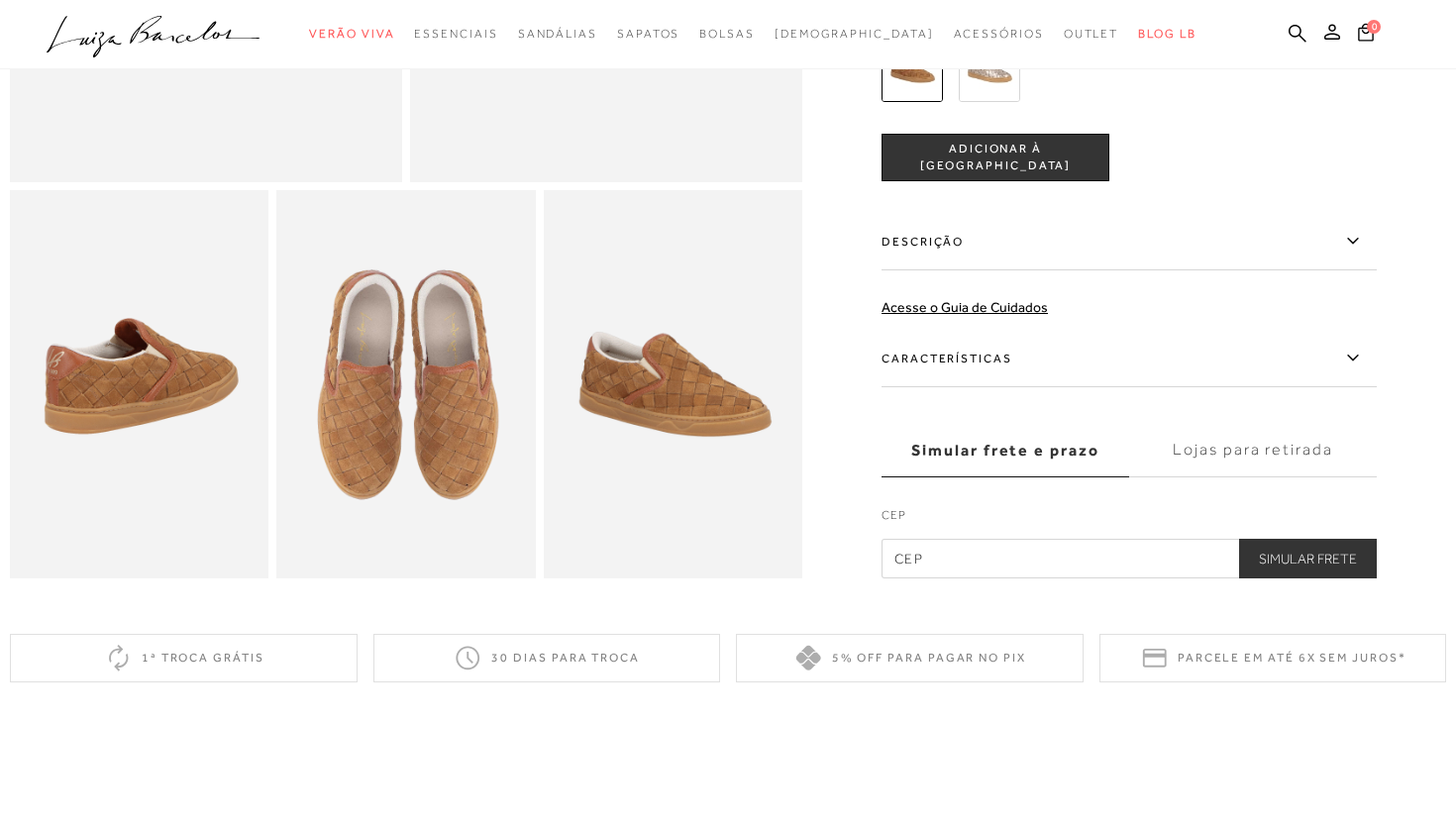
scroll to position [548, 0]
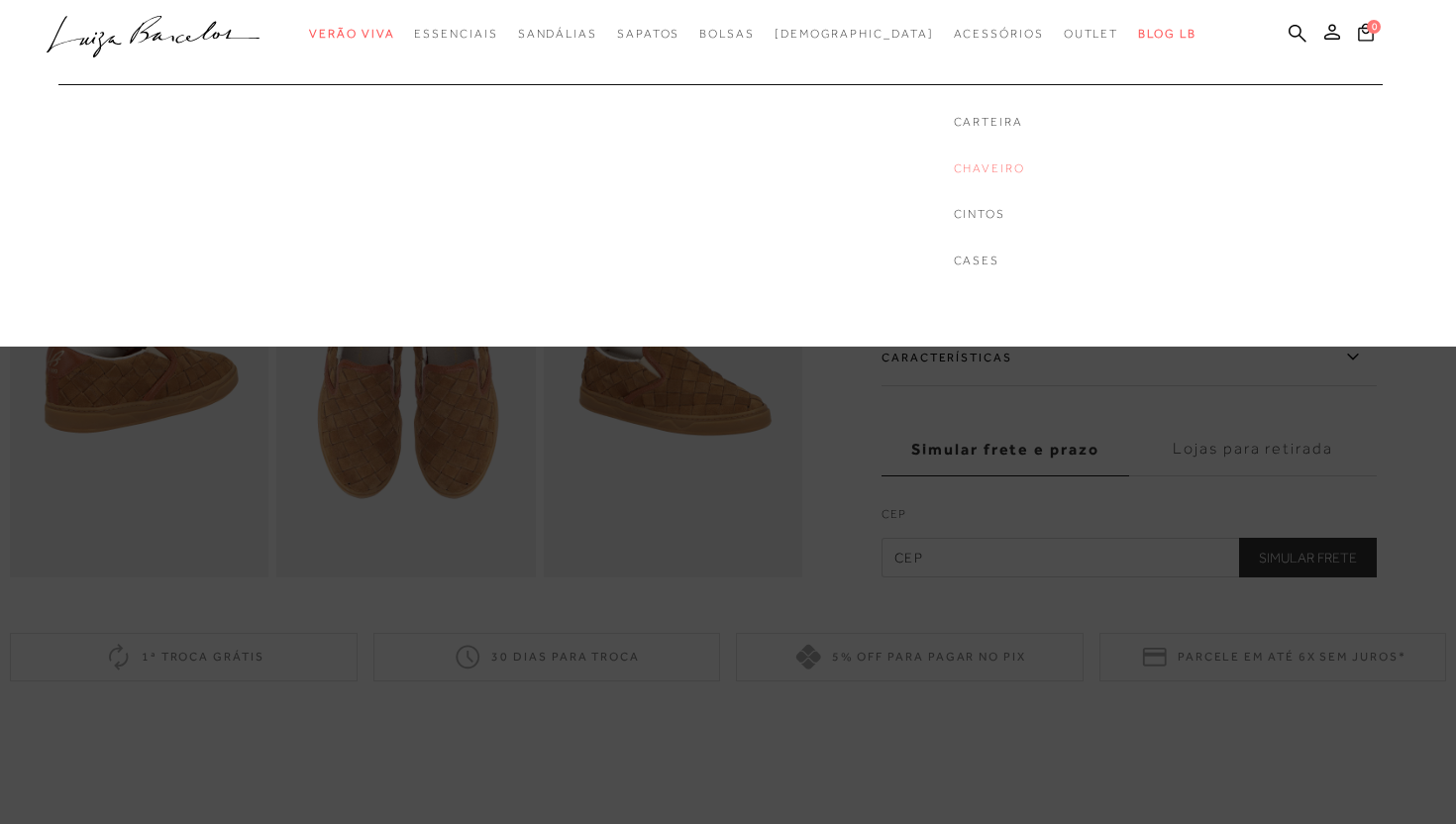
click at [954, 170] on link "Chaveiro" at bounding box center [989, 169] width 71 height 17
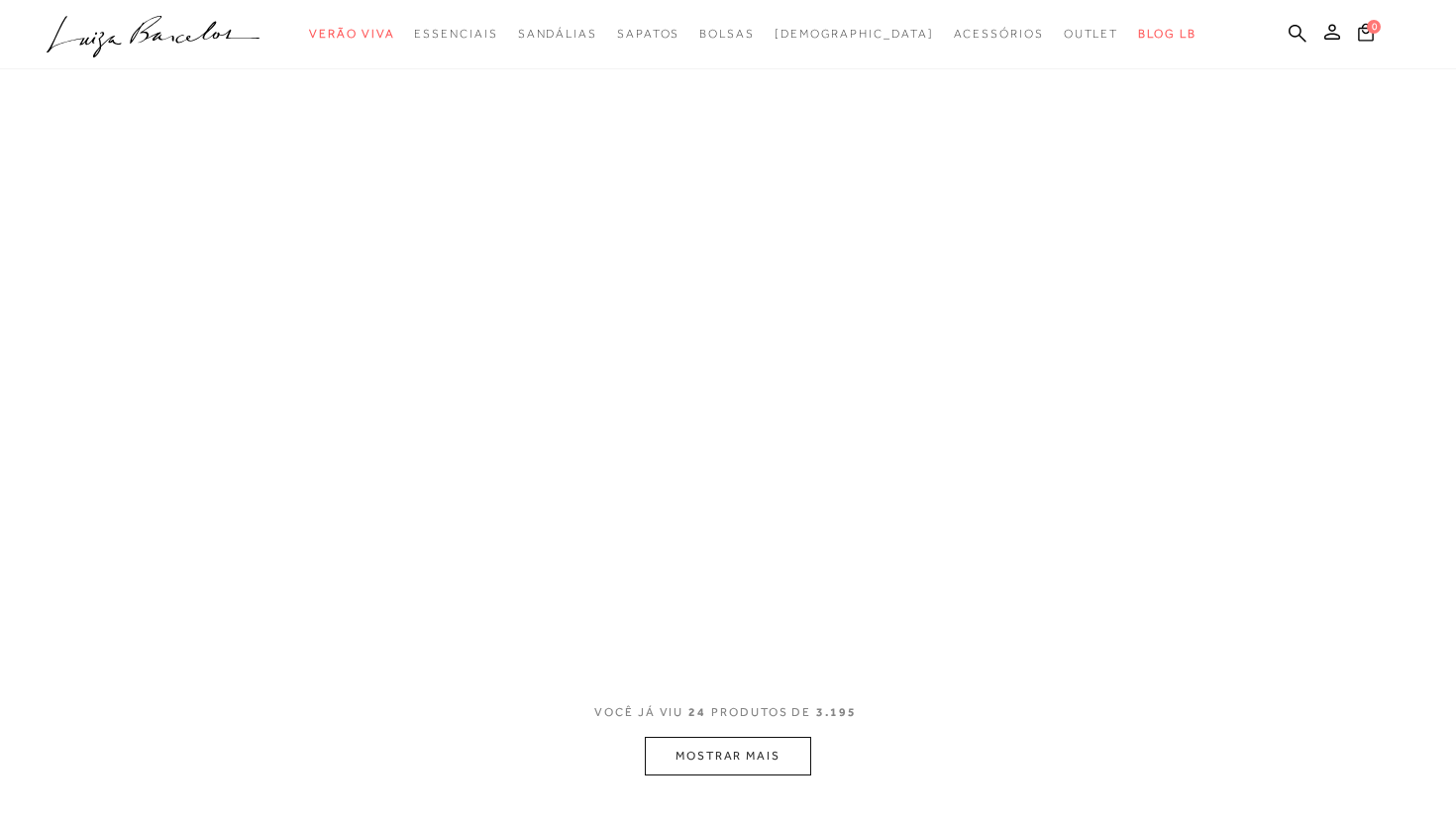
scroll to position [2, 0]
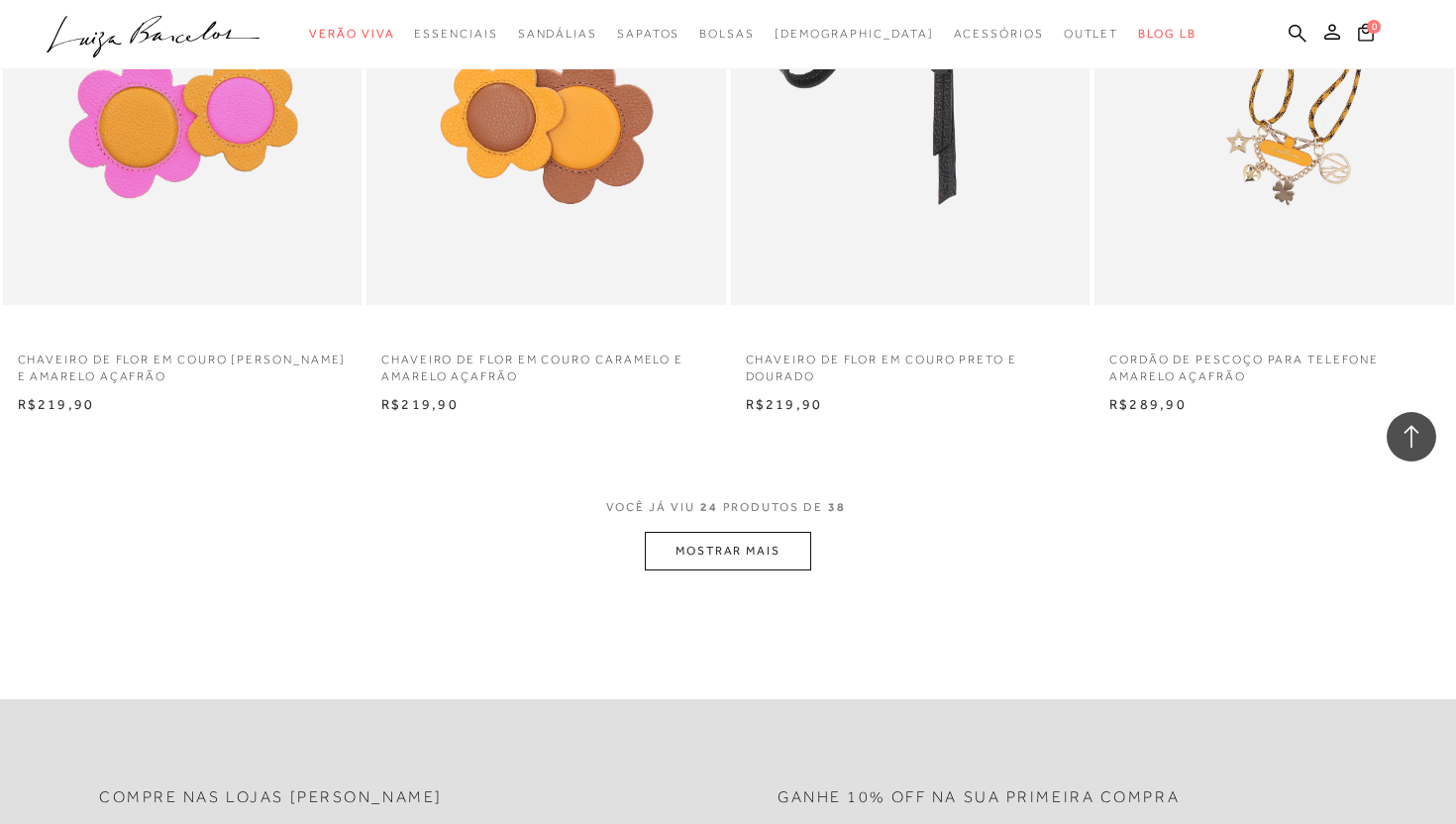
scroll to position [3711, 0]
click at [711, 559] on button "MOSTRAR MAIS" at bounding box center [728, 549] width 167 height 39
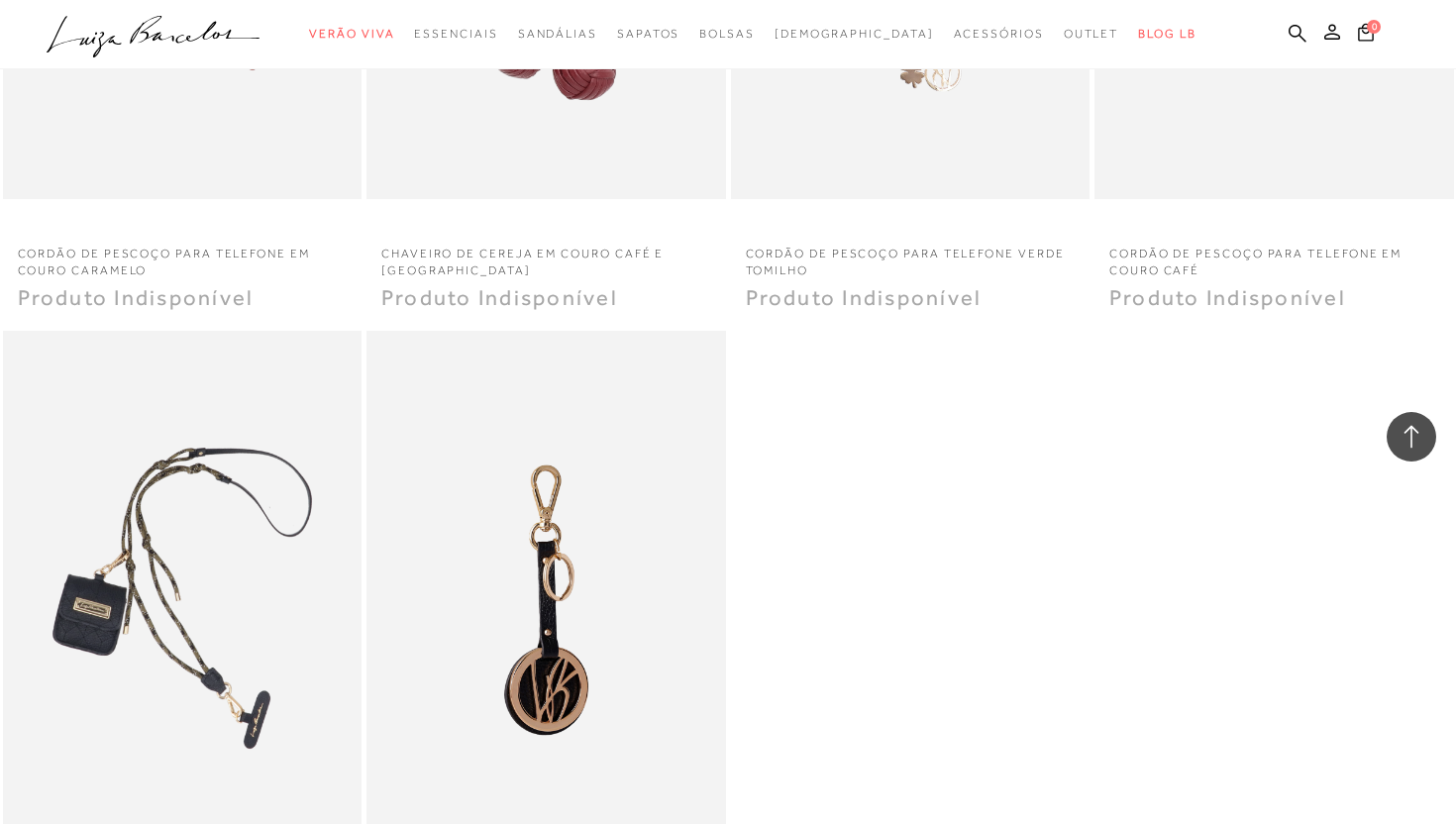
scroll to position [5857, 0]
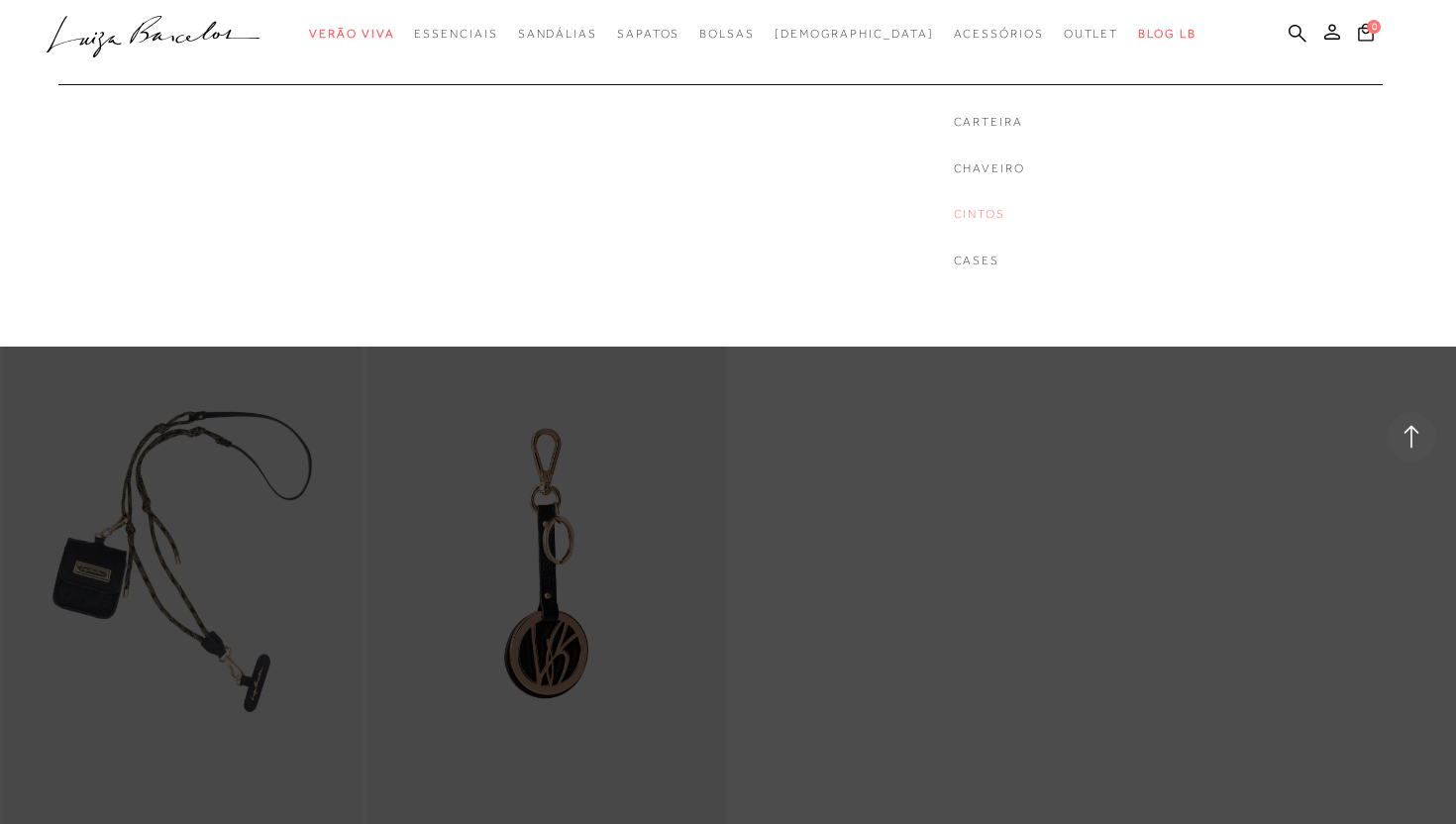
click at [954, 211] on link "Cintos" at bounding box center [989, 213] width 71 height 17
